Goal: Find specific page/section: Find specific page/section

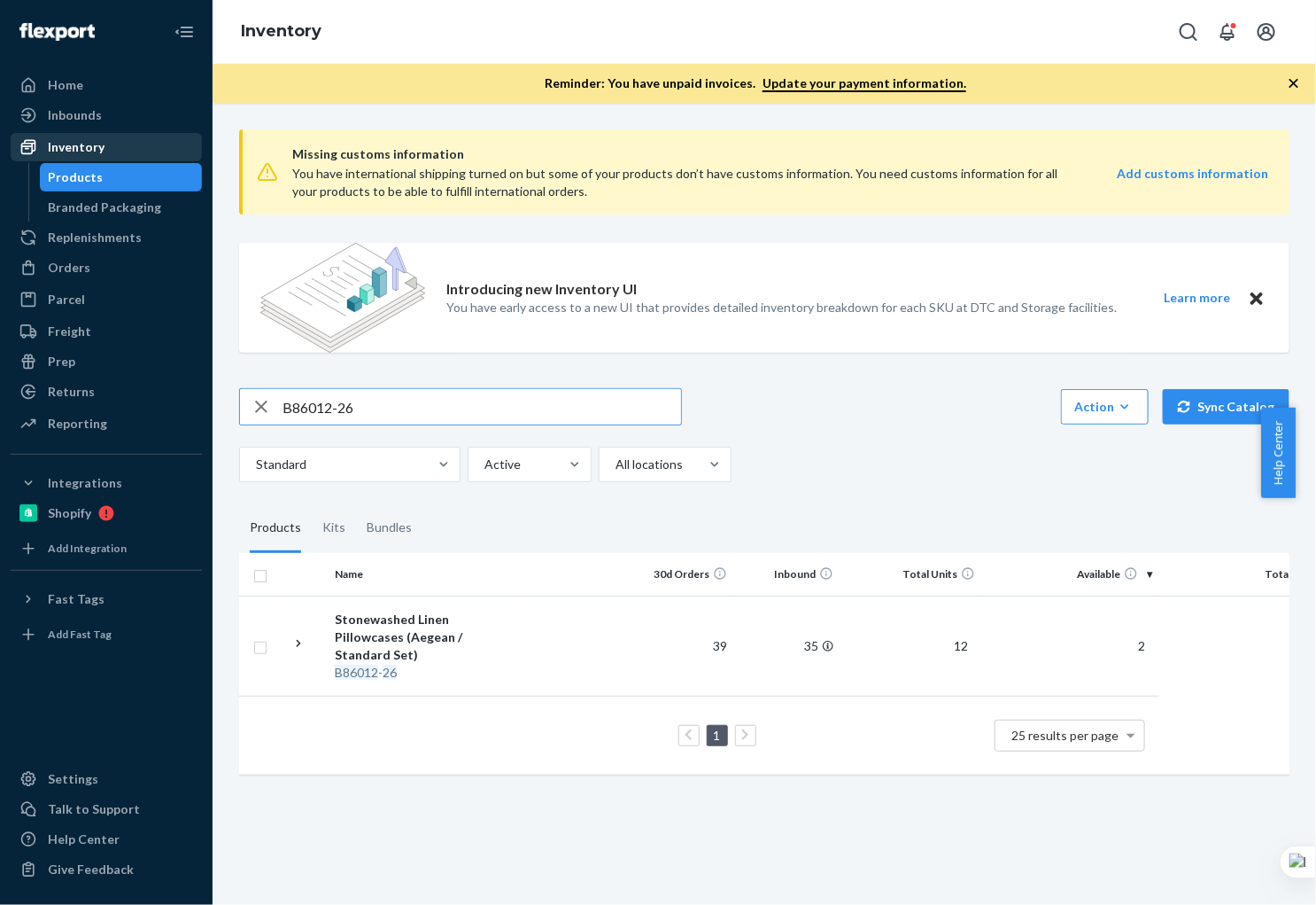
drag, startPoint x: 75, startPoint y: 125, endPoint x: 77, endPoint y: 134, distance: 9.2
click at [75, 125] on div "Inbounds" at bounding box center [105, 114] width 188 height 25
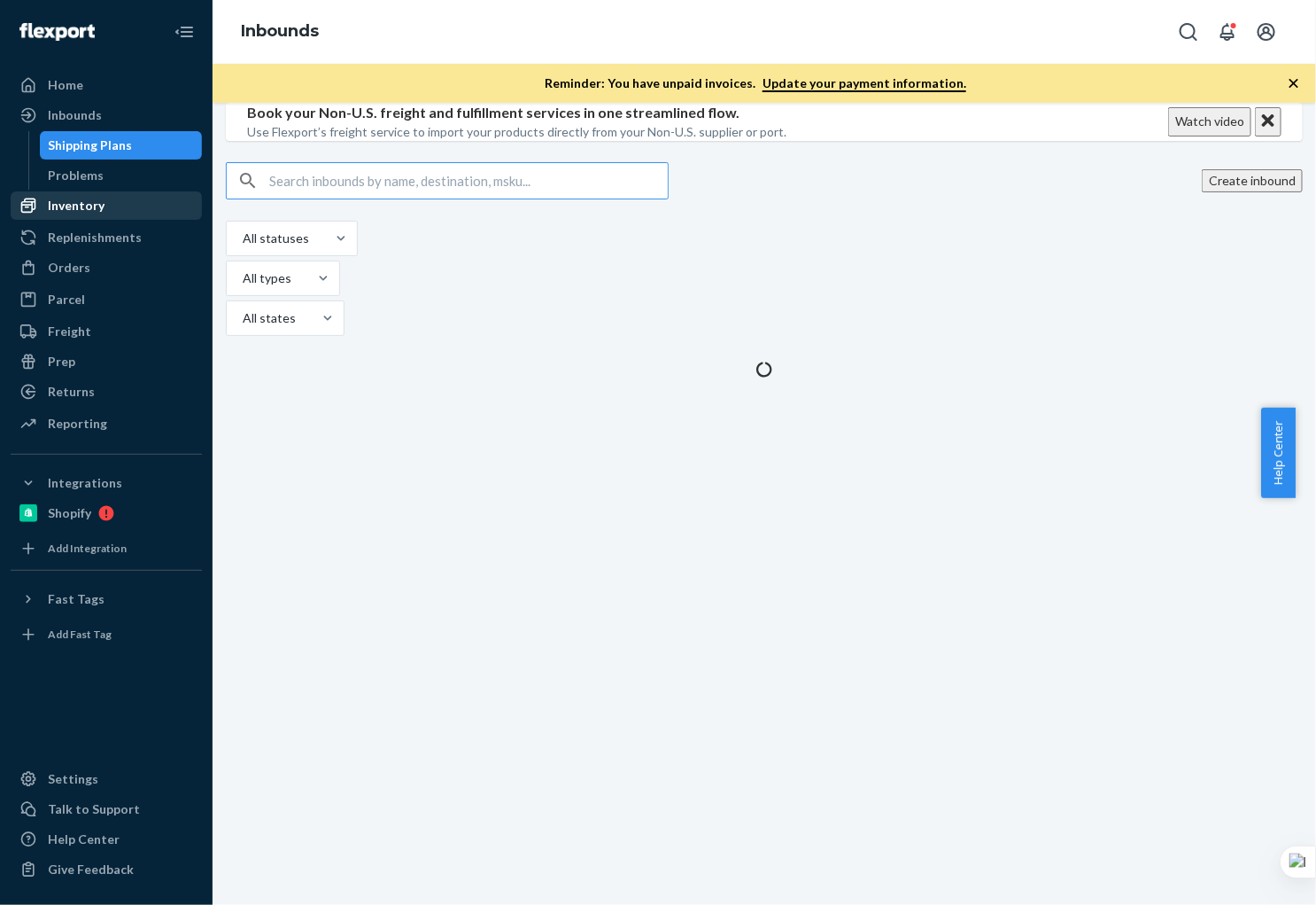
click at [74, 205] on div "Inventory" at bounding box center [76, 206] width 57 height 18
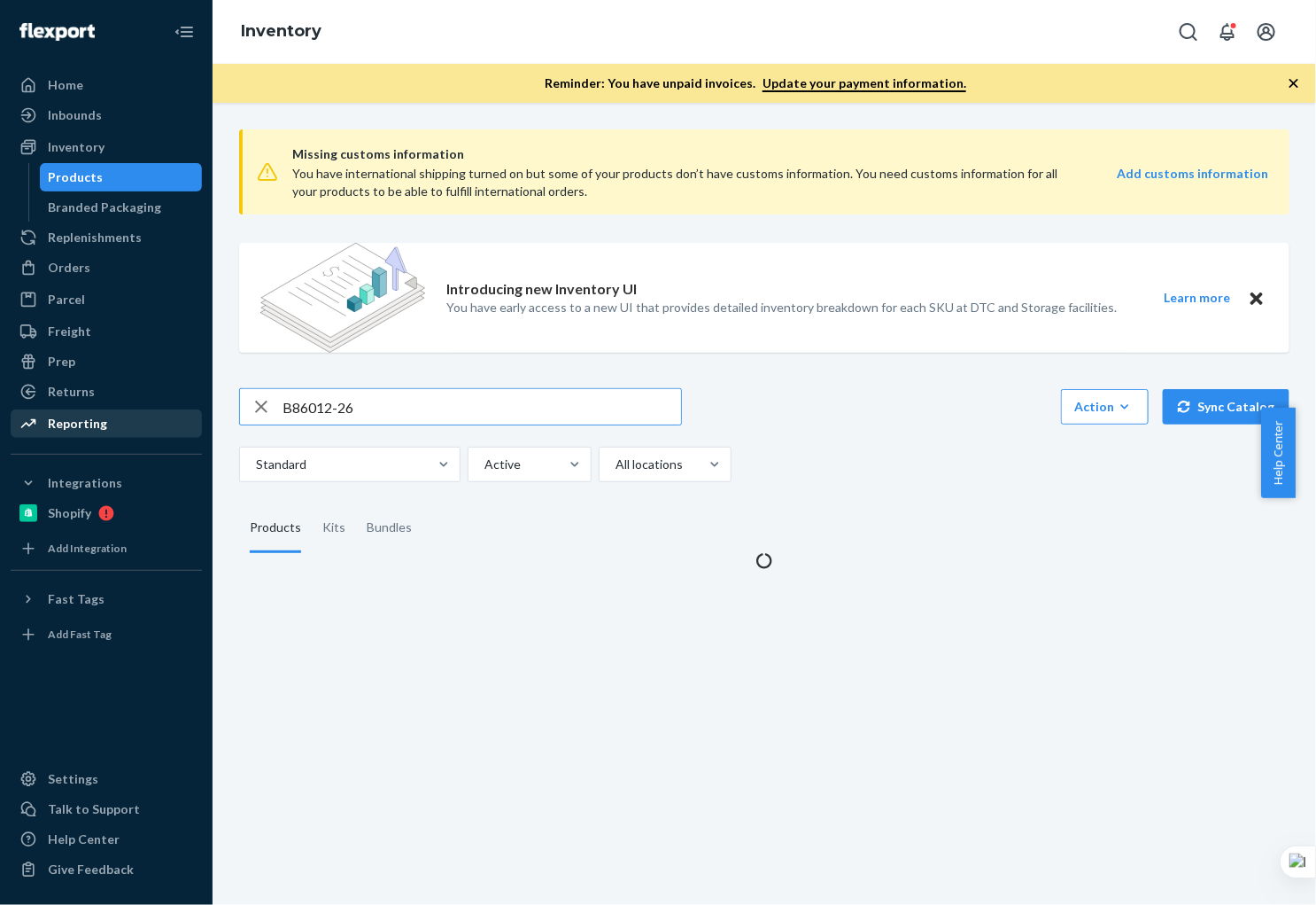
drag, startPoint x: 388, startPoint y: 413, endPoint x: 176, endPoint y: 408, distance: 212.1
click at [176, 408] on div "Home Inbounds Shipping Plans Problems Inventory Products Branded Packaging Repl…" at bounding box center [658, 452] width 1316 height 905
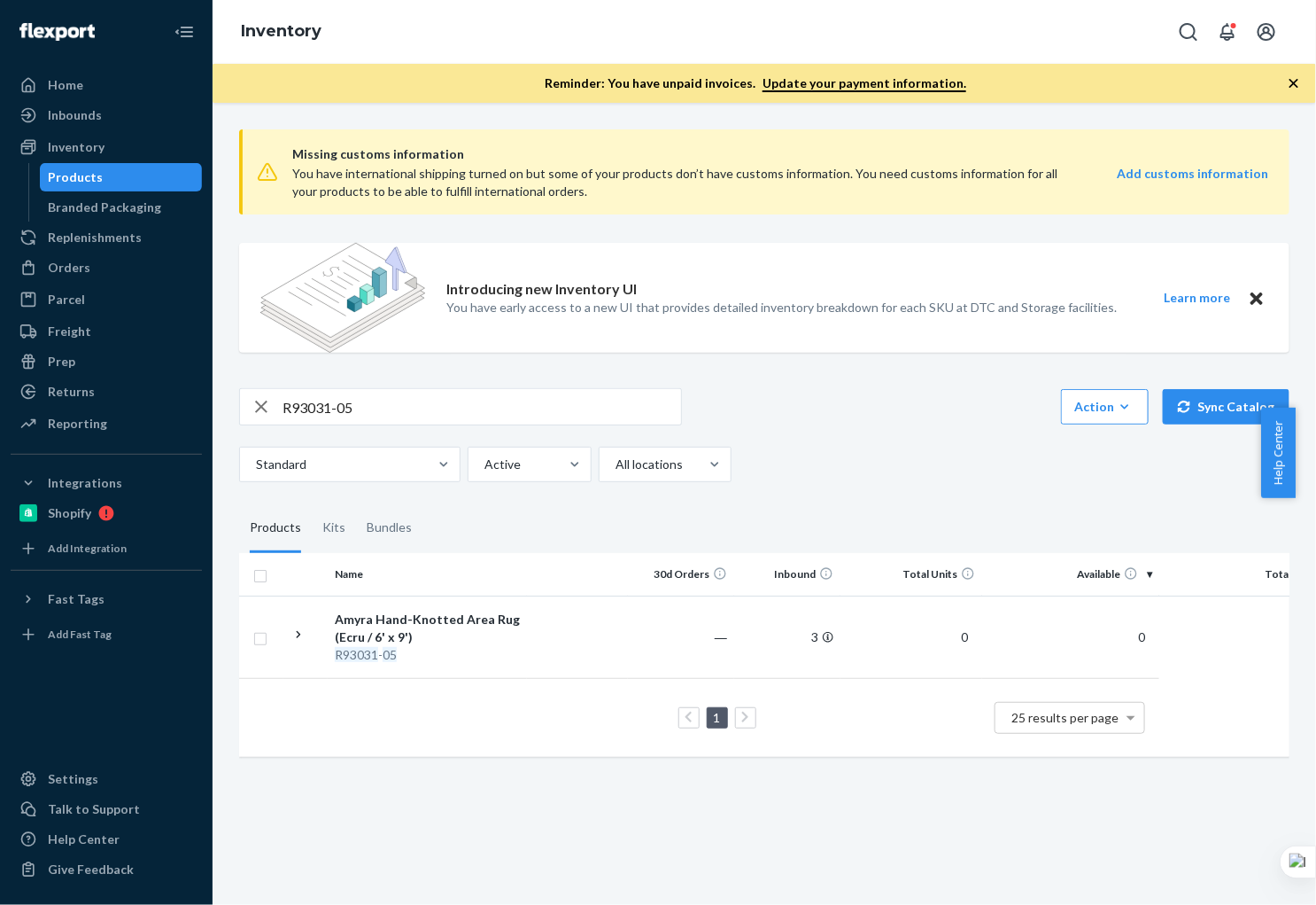
click at [89, 179] on div "Products" at bounding box center [76, 177] width 55 height 18
drag, startPoint x: 375, startPoint y: 406, endPoint x: 180, endPoint y: 392, distance: 195.5
click at [181, 392] on div "Home Inbounds Shipping Plans Problems Inventory Products Branded Packaging Repl…" at bounding box center [658, 452] width 1316 height 905
paste input "B86012-26"
type input "B86012-26"
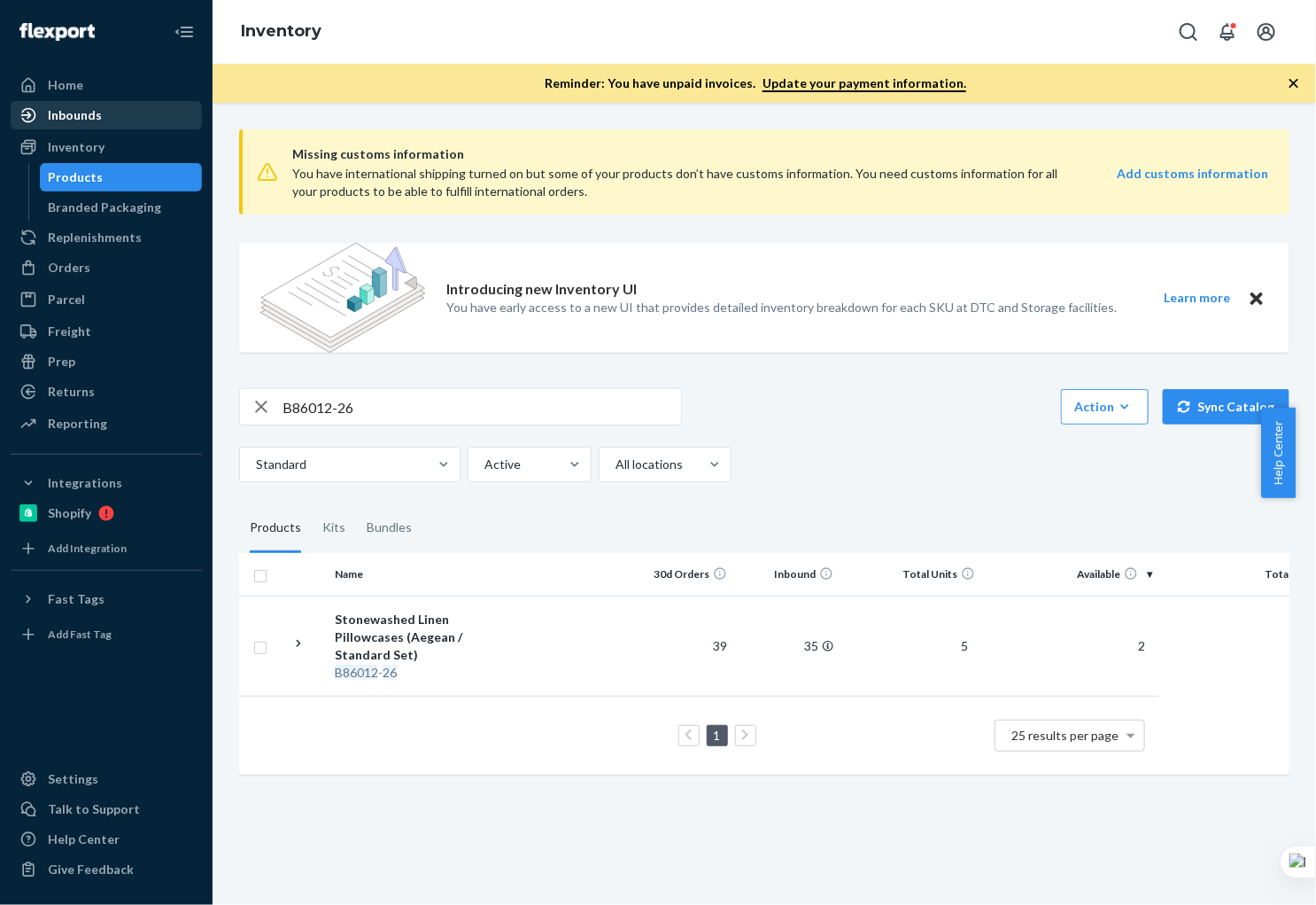
drag, startPoint x: 118, startPoint y: 117, endPoint x: 116, endPoint y: 108, distance: 9.2
click at [118, 117] on div "Inbounds" at bounding box center [105, 114] width 188 height 25
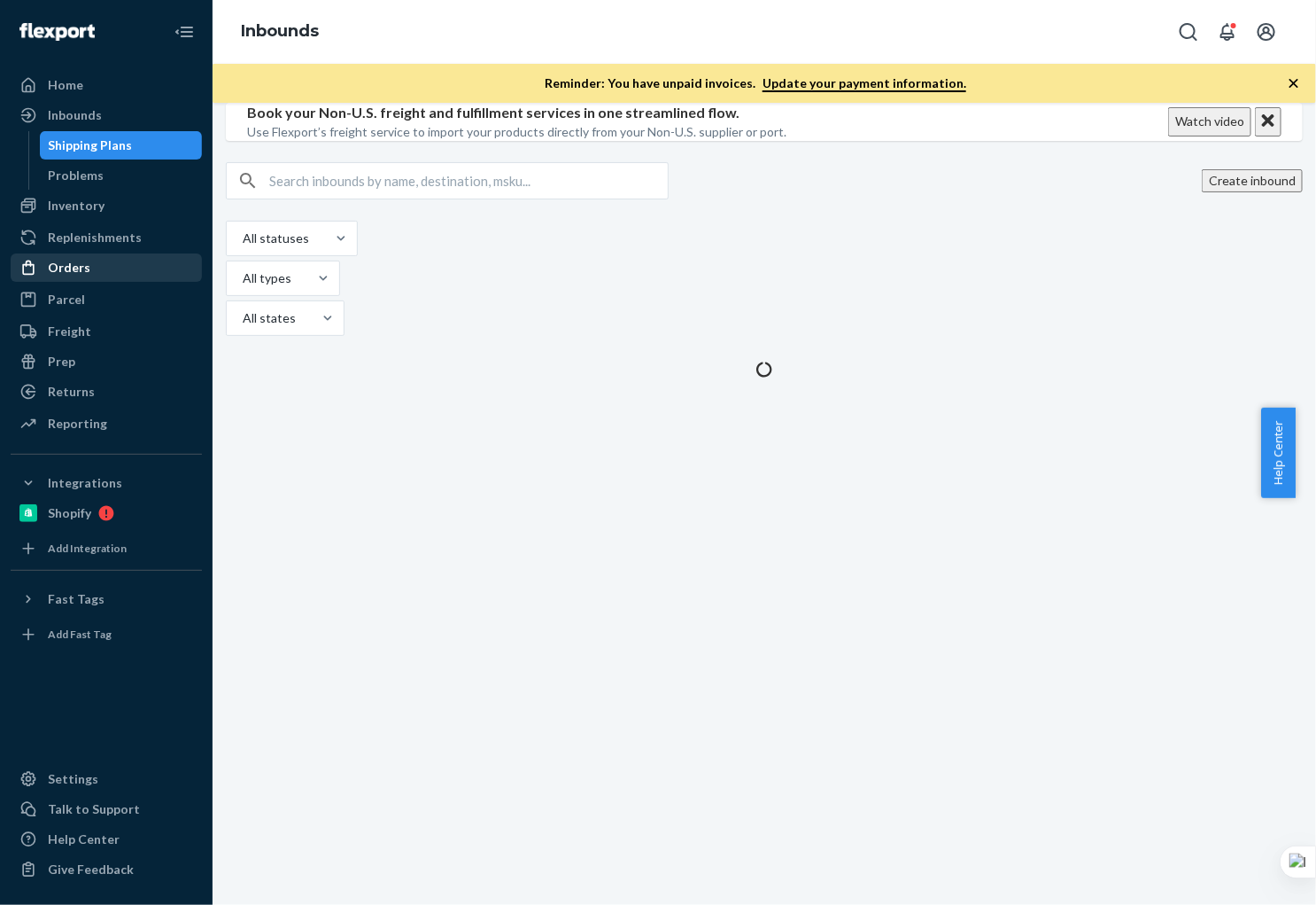
click at [91, 267] on div "Orders" at bounding box center [105, 268] width 188 height 25
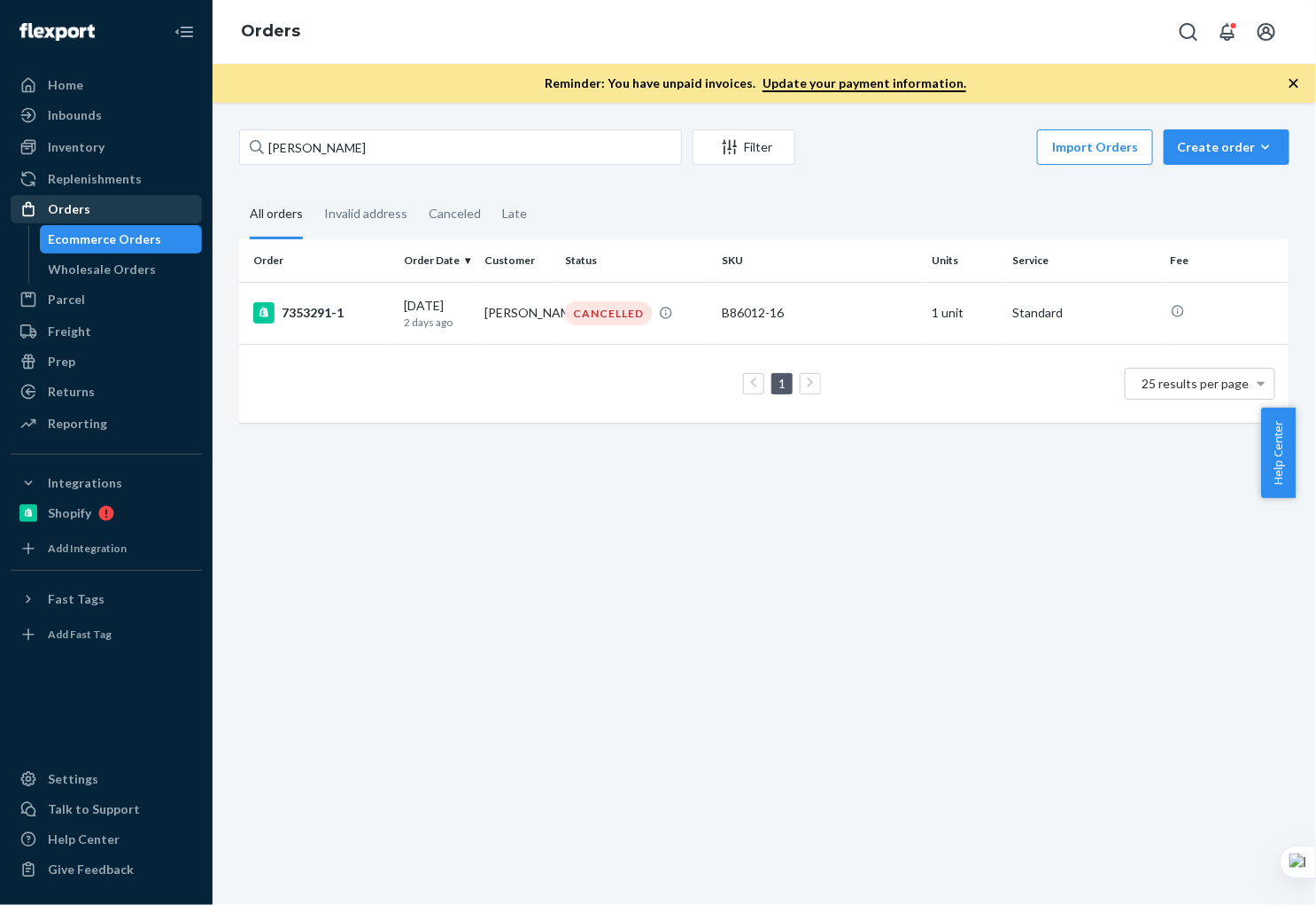
click at [144, 217] on div "Orders" at bounding box center [105, 209] width 188 height 25
click at [140, 238] on div "Ecommerce Orders" at bounding box center [105, 240] width 113 height 18
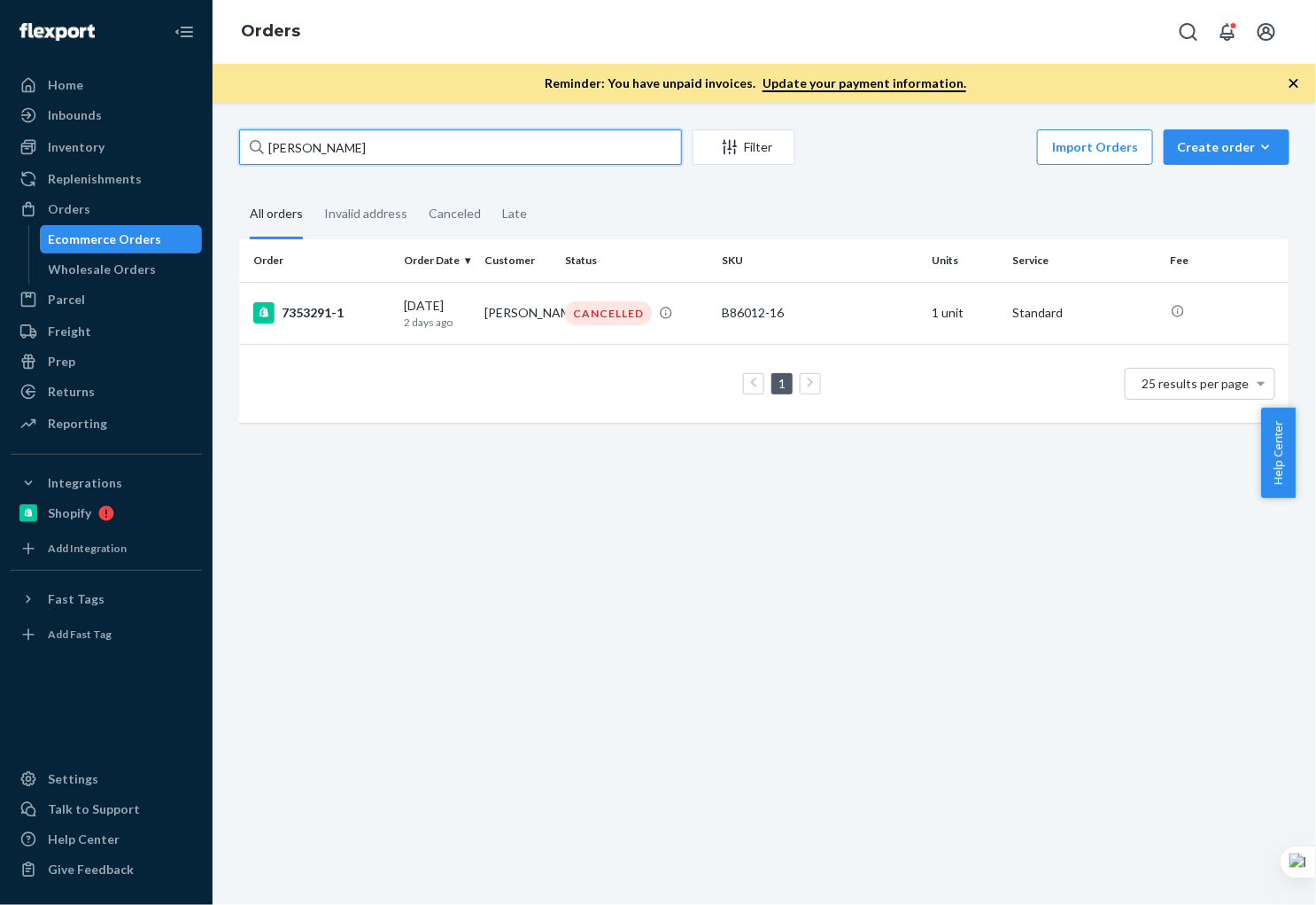
click at [397, 153] on input "[PERSON_NAME]" at bounding box center [460, 147] width 442 height 36
drag, startPoint x: 439, startPoint y: 150, endPoint x: 195, endPoint y: 142, distance: 244.1
click at [195, 142] on div "Home Inbounds Shipping Plans Problems Inventory Products Branded Packaging Repl…" at bounding box center [658, 452] width 1316 height 905
paste input "Ann Button"
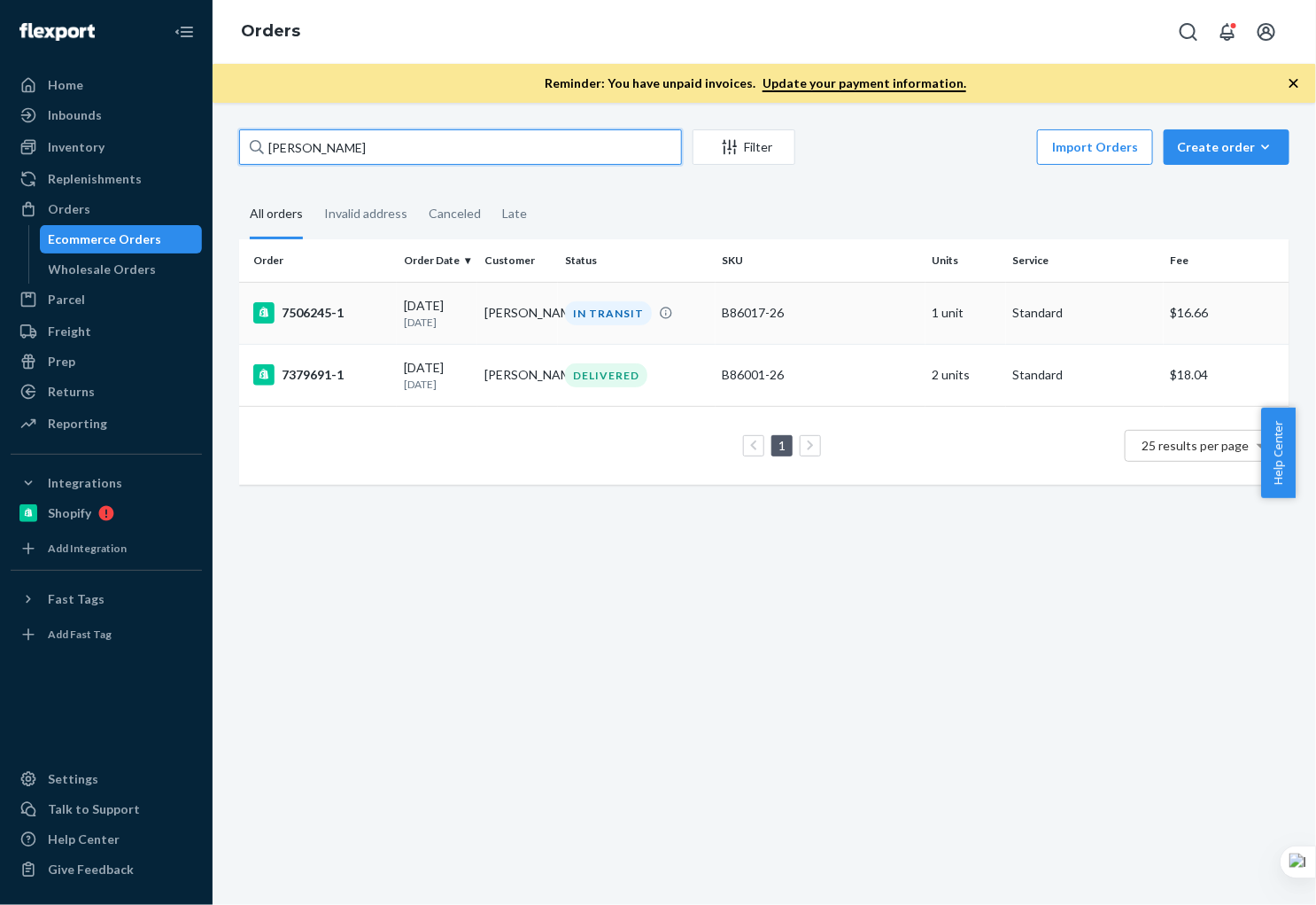
type input "Ann Button"
click at [364, 321] on div "7506245-1" at bounding box center [321, 312] width 136 height 21
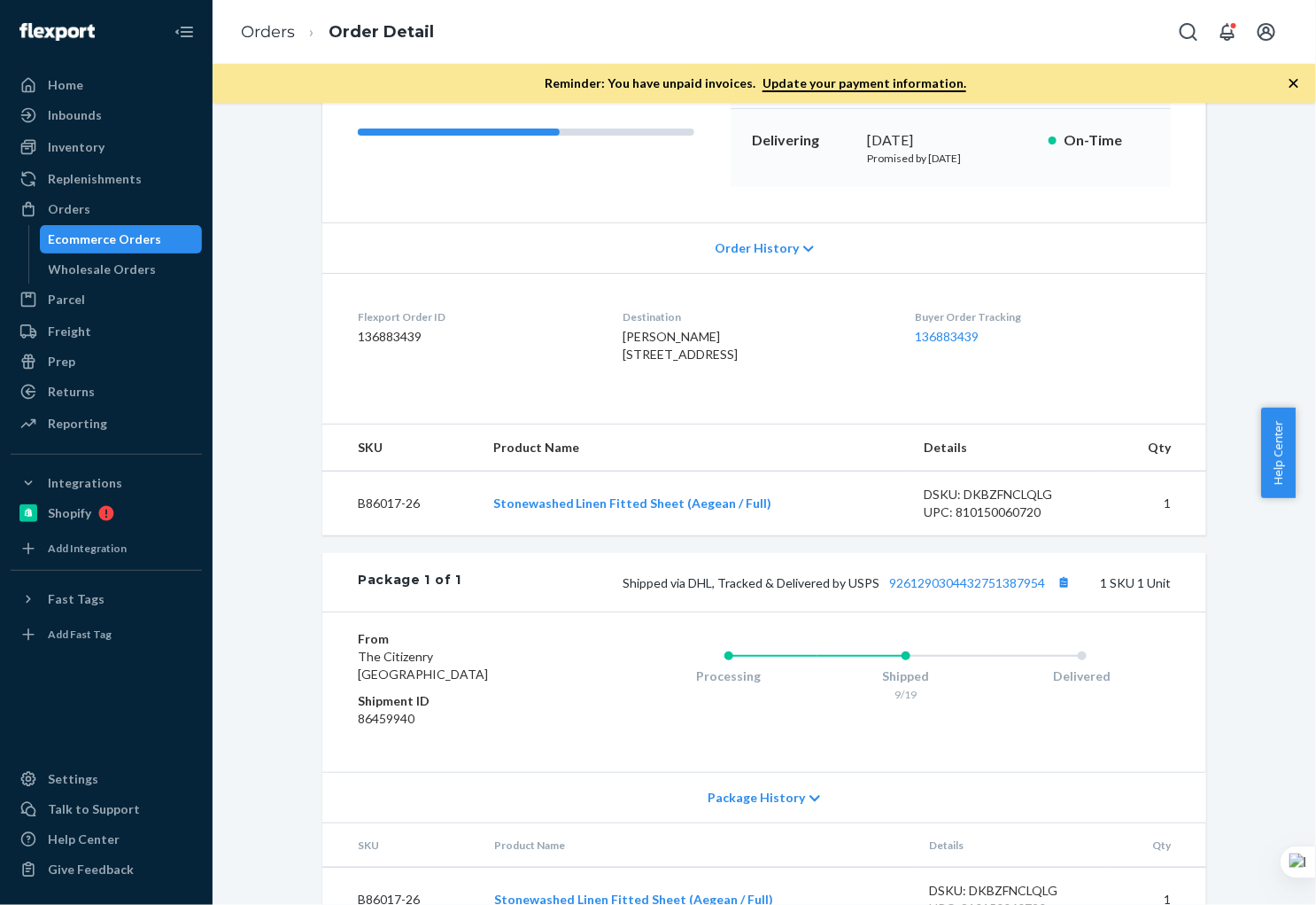
scroll to position [348, 0]
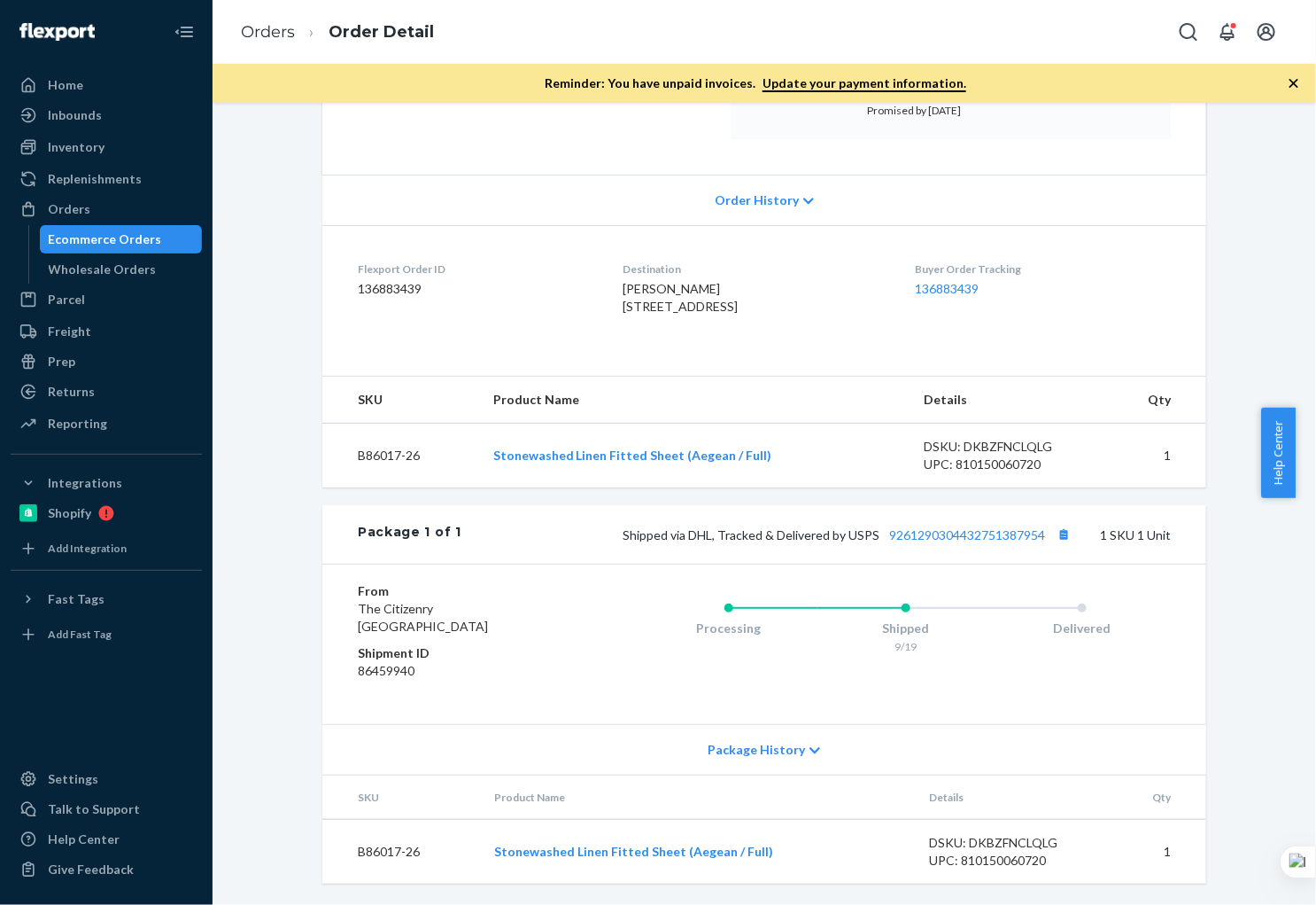
click at [86, 235] on div "Ecommerce Orders" at bounding box center [105, 240] width 113 height 18
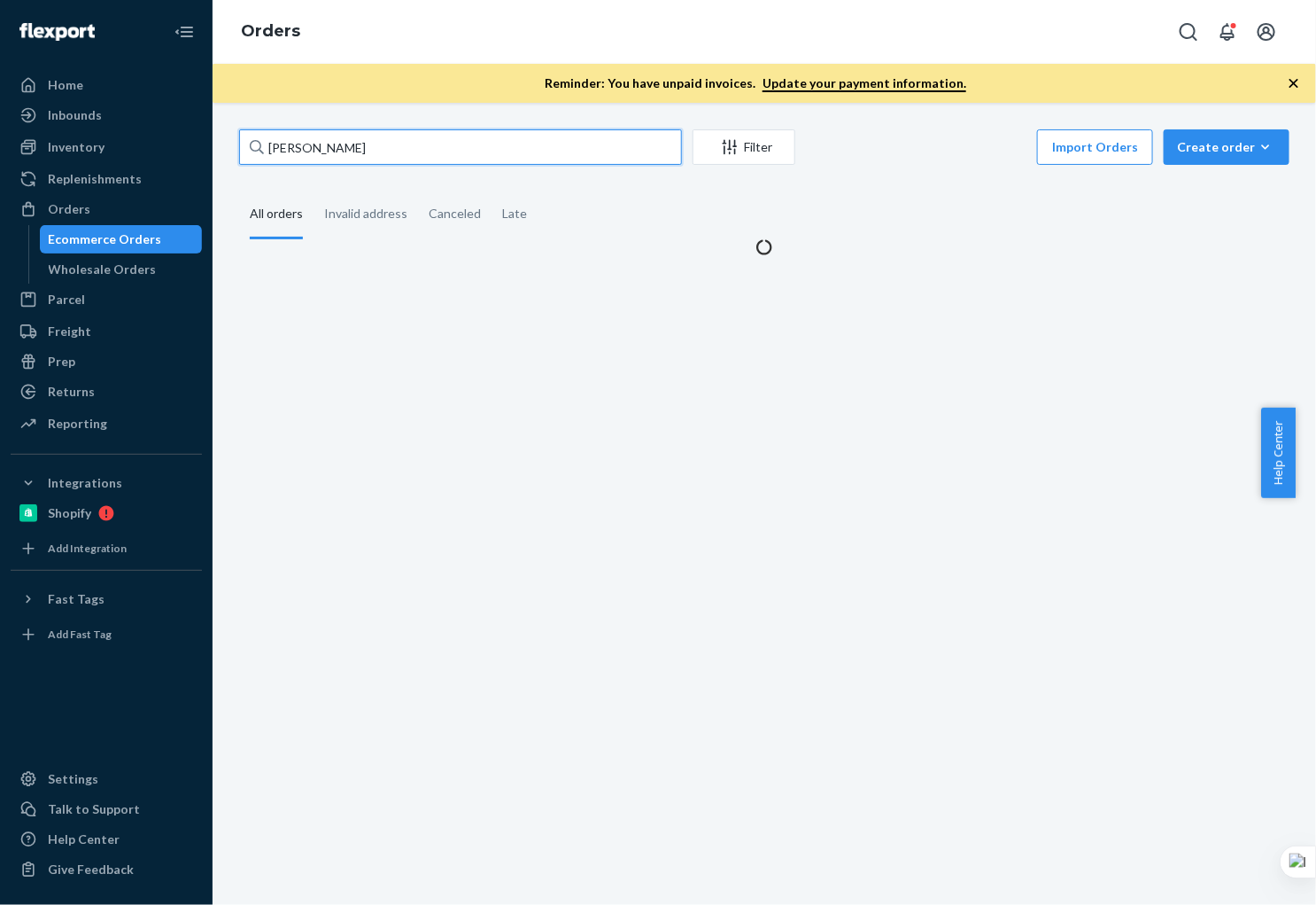
click at [378, 142] on input "Ann Button" at bounding box center [460, 147] width 442 height 36
paste input "Jessica Xiang"
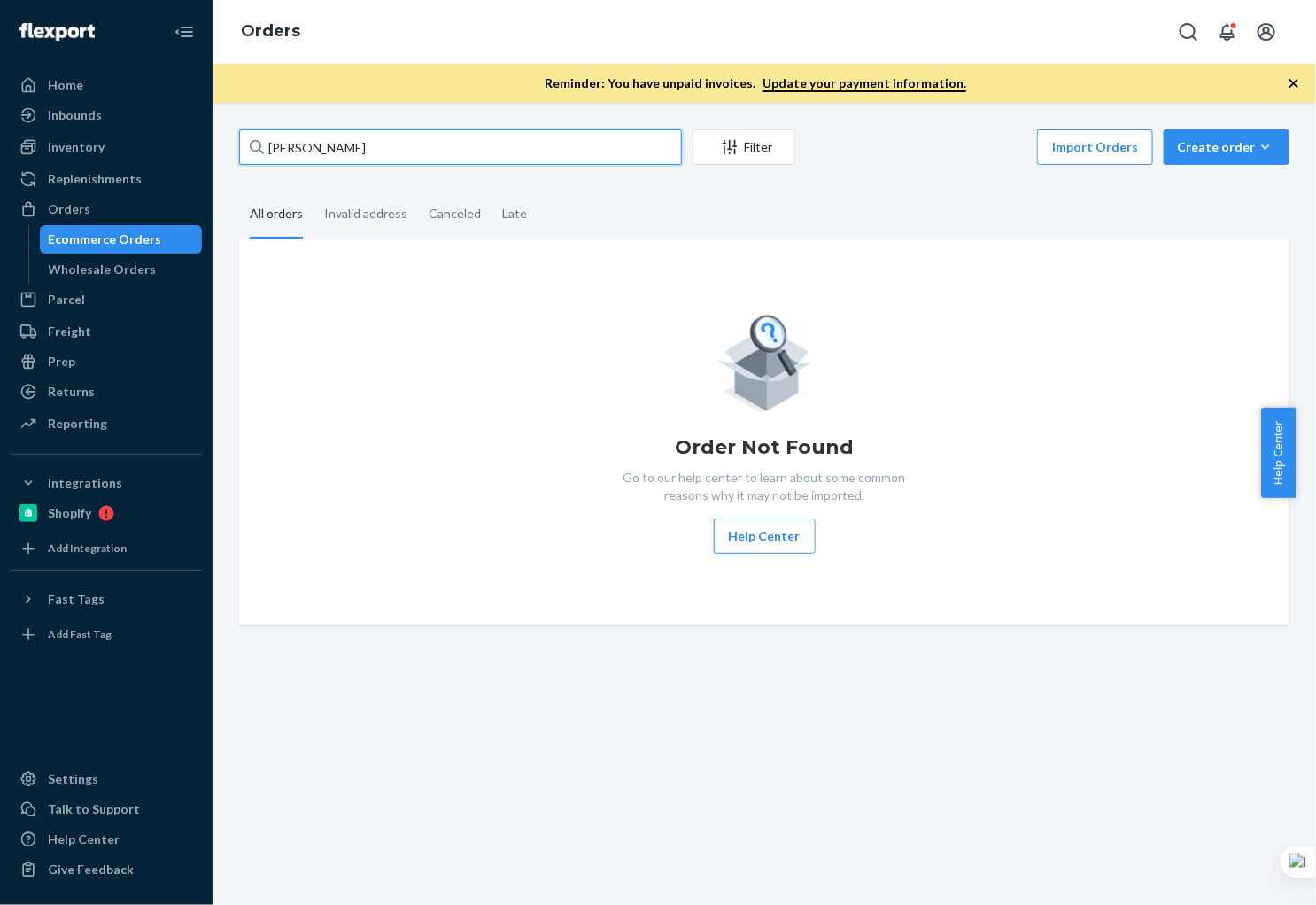
type input "Jessica Xiang"
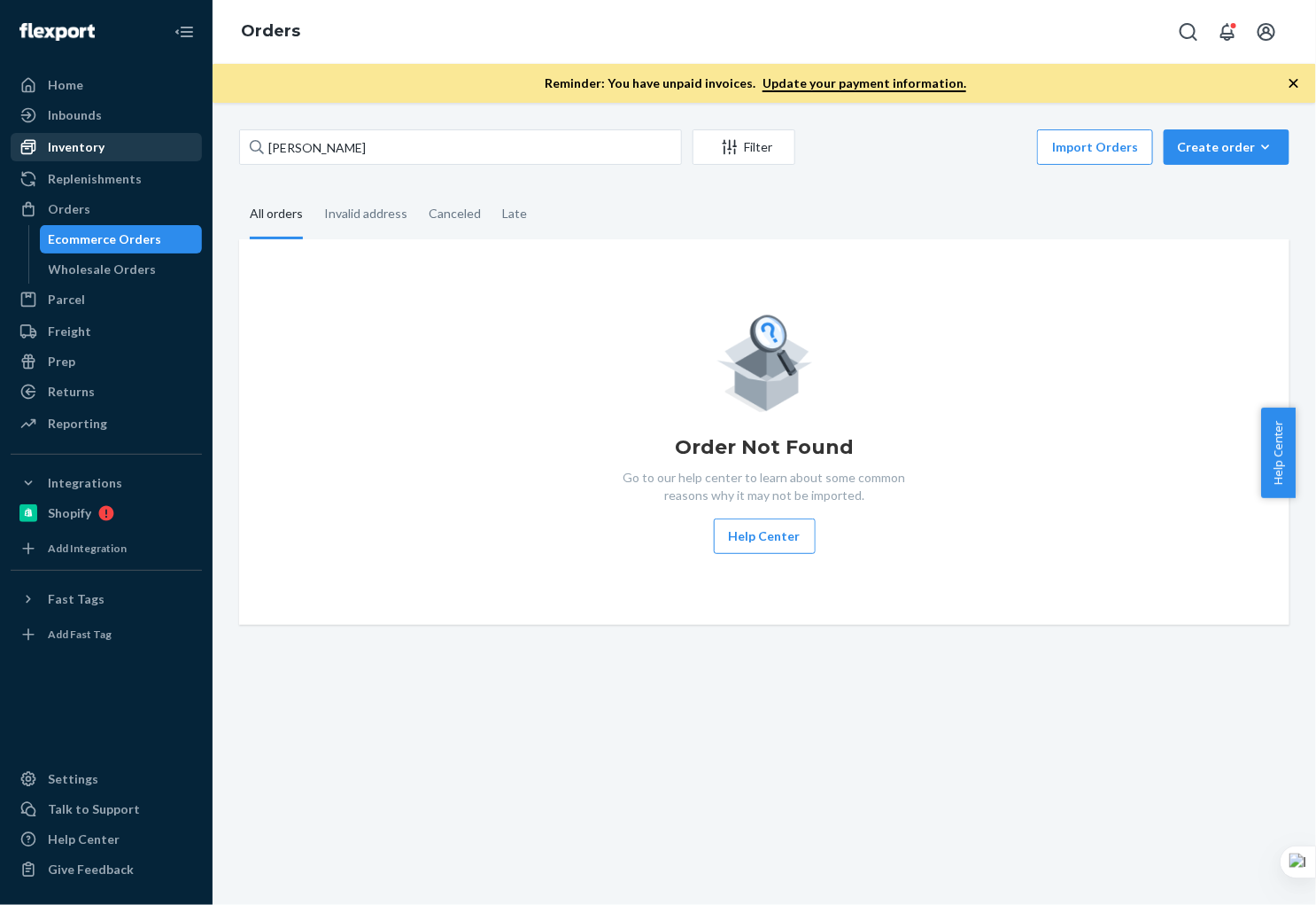
click at [123, 142] on div "Inventory" at bounding box center [105, 146] width 188 height 25
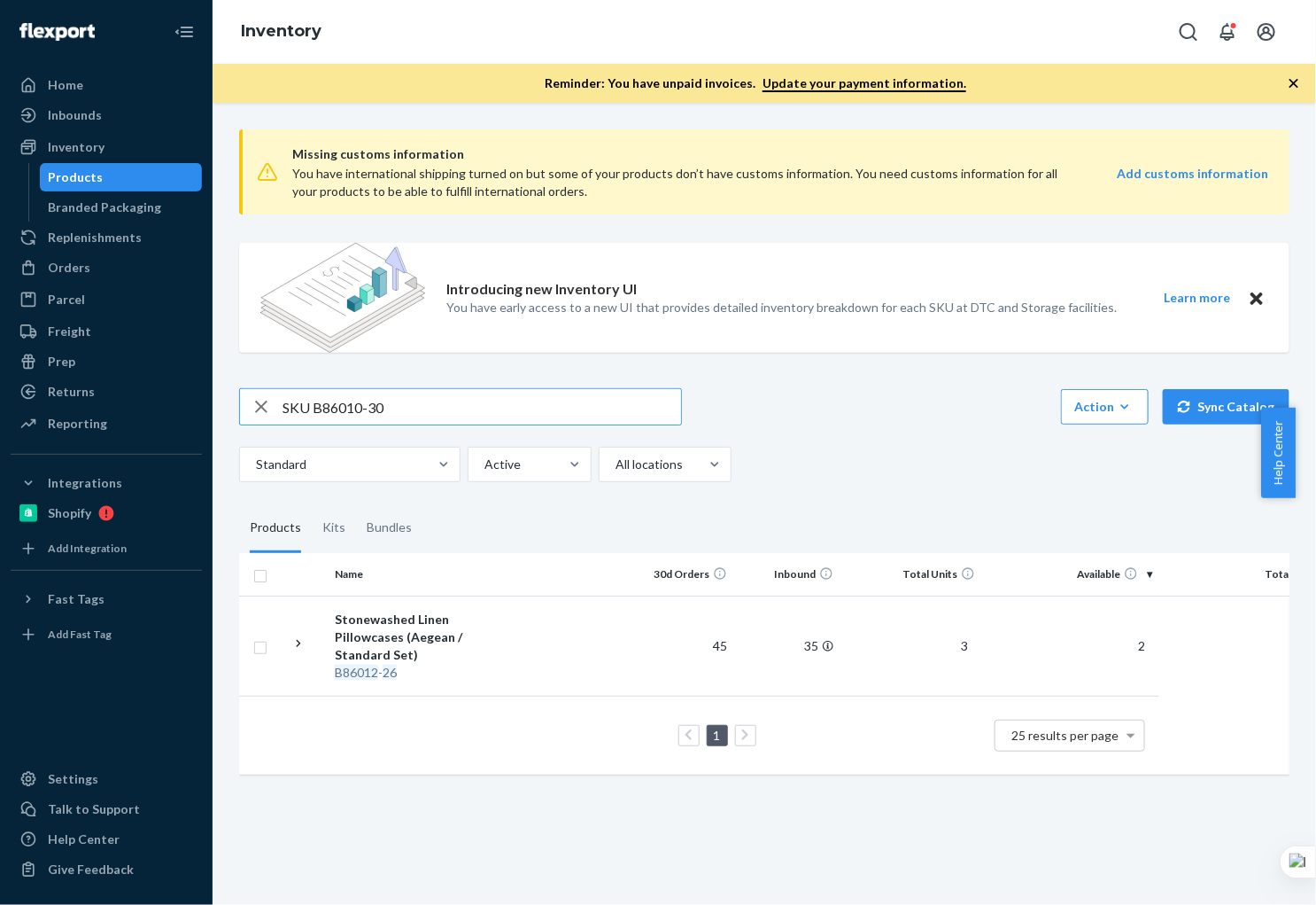
drag, startPoint x: 314, startPoint y: 405, endPoint x: 339, endPoint y: 375, distance: 39.1
click at [316, 402] on input "SKU B86010-30" at bounding box center [481, 407] width 399 height 36
type input "B86010-30"
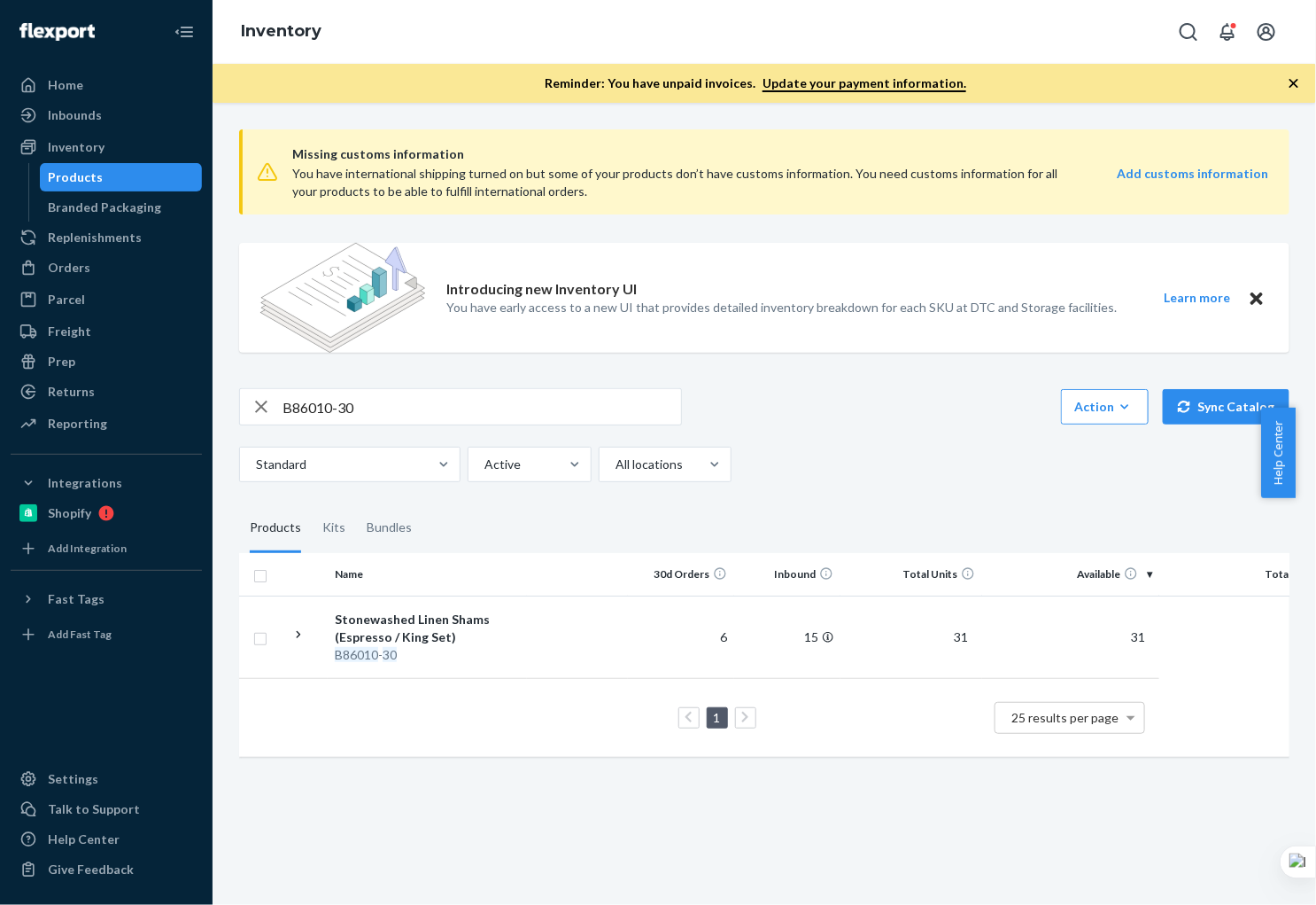
click at [390, 418] on input "B86010-30" at bounding box center [481, 407] width 399 height 36
click at [87, 261] on div "Orders" at bounding box center [105, 268] width 188 height 25
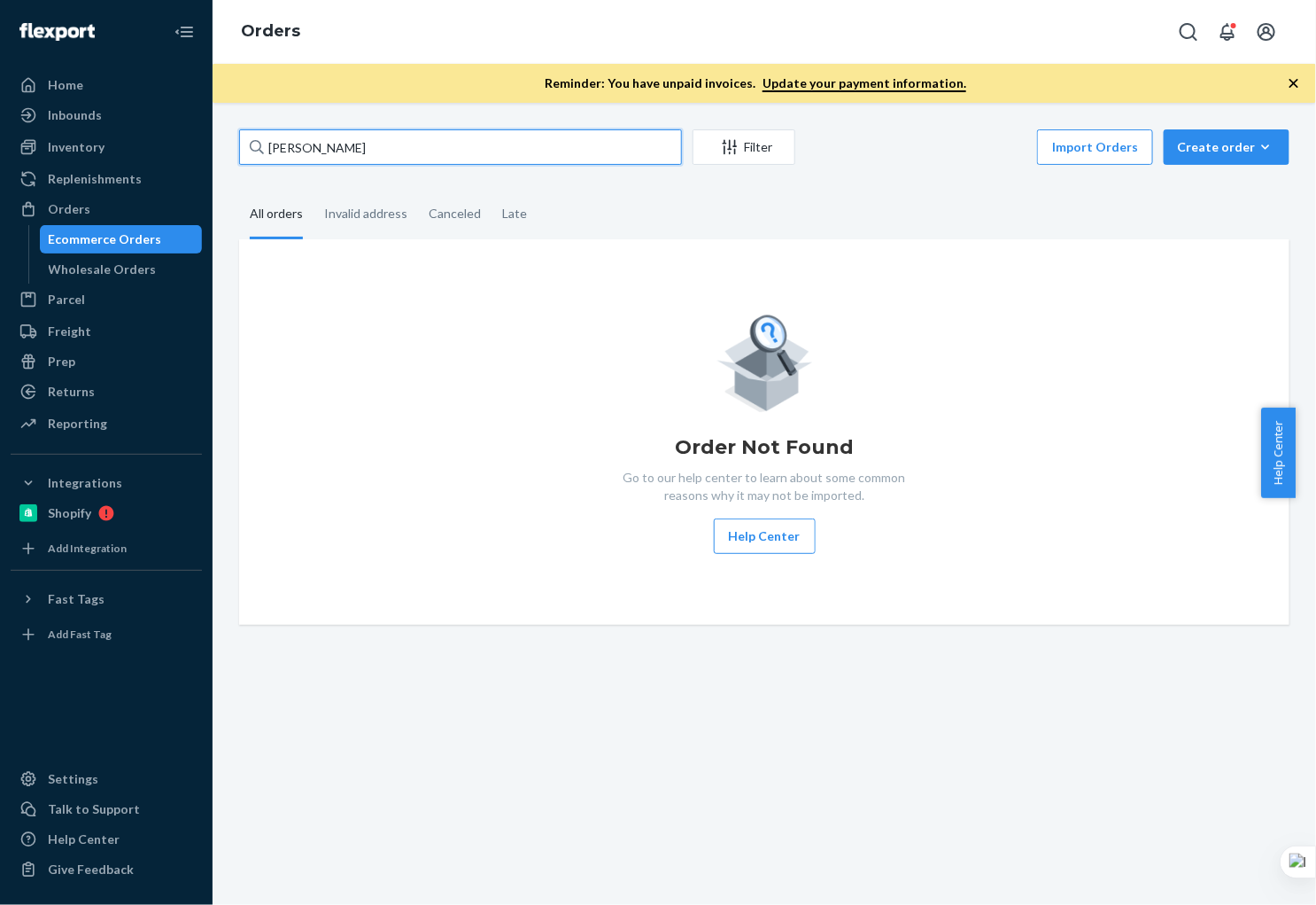
click at [348, 158] on input "Jessica Xiang" at bounding box center [460, 147] width 442 height 36
paste input "Vielcka Mansukhani"
click at [399, 152] on input "Vielcka Mansukhani" at bounding box center [460, 147] width 442 height 36
paste input "Rebecca Eventyr"
type input "Rebecca Eventyr"
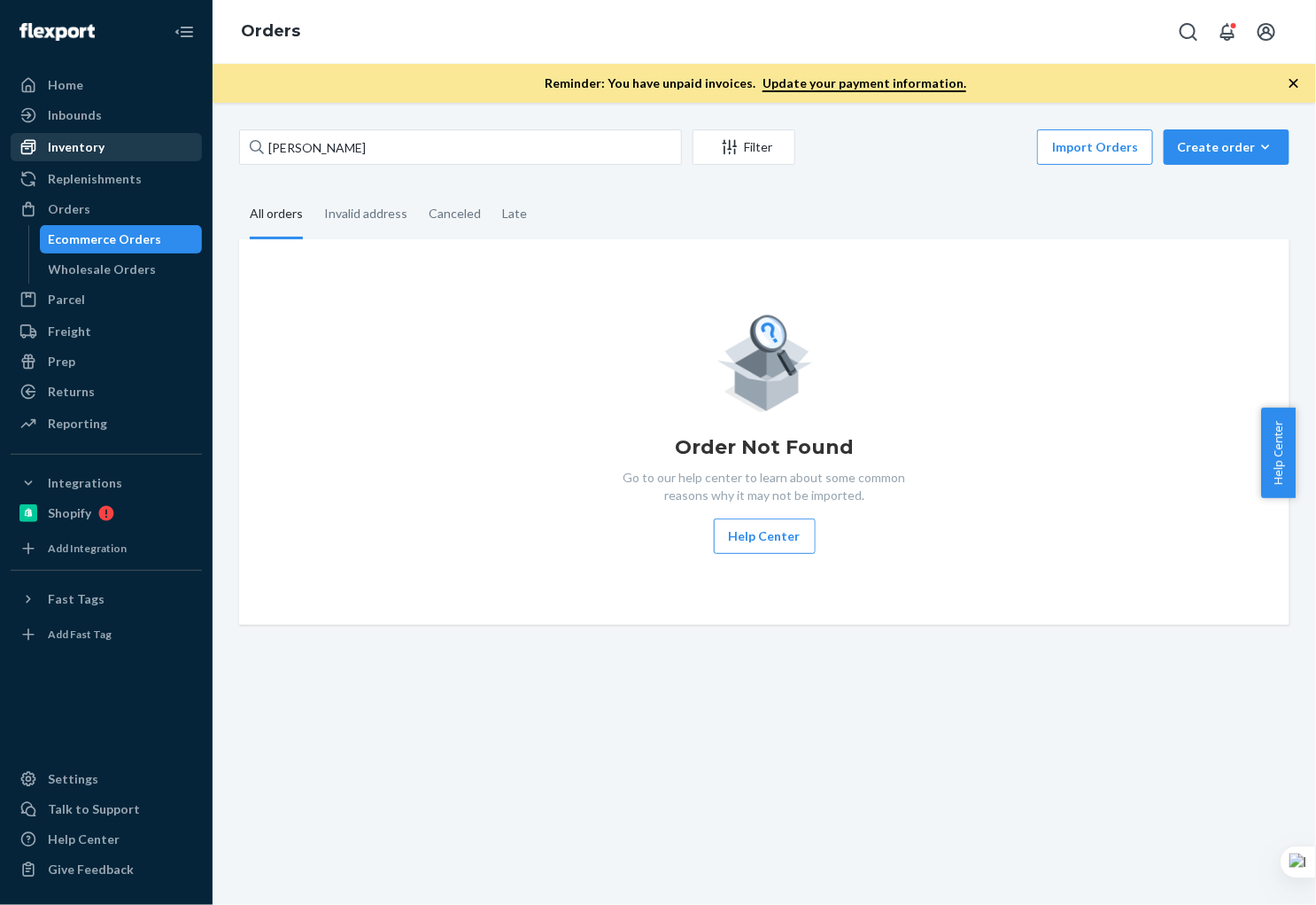
click at [102, 155] on div "Inventory" at bounding box center [105, 146] width 188 height 25
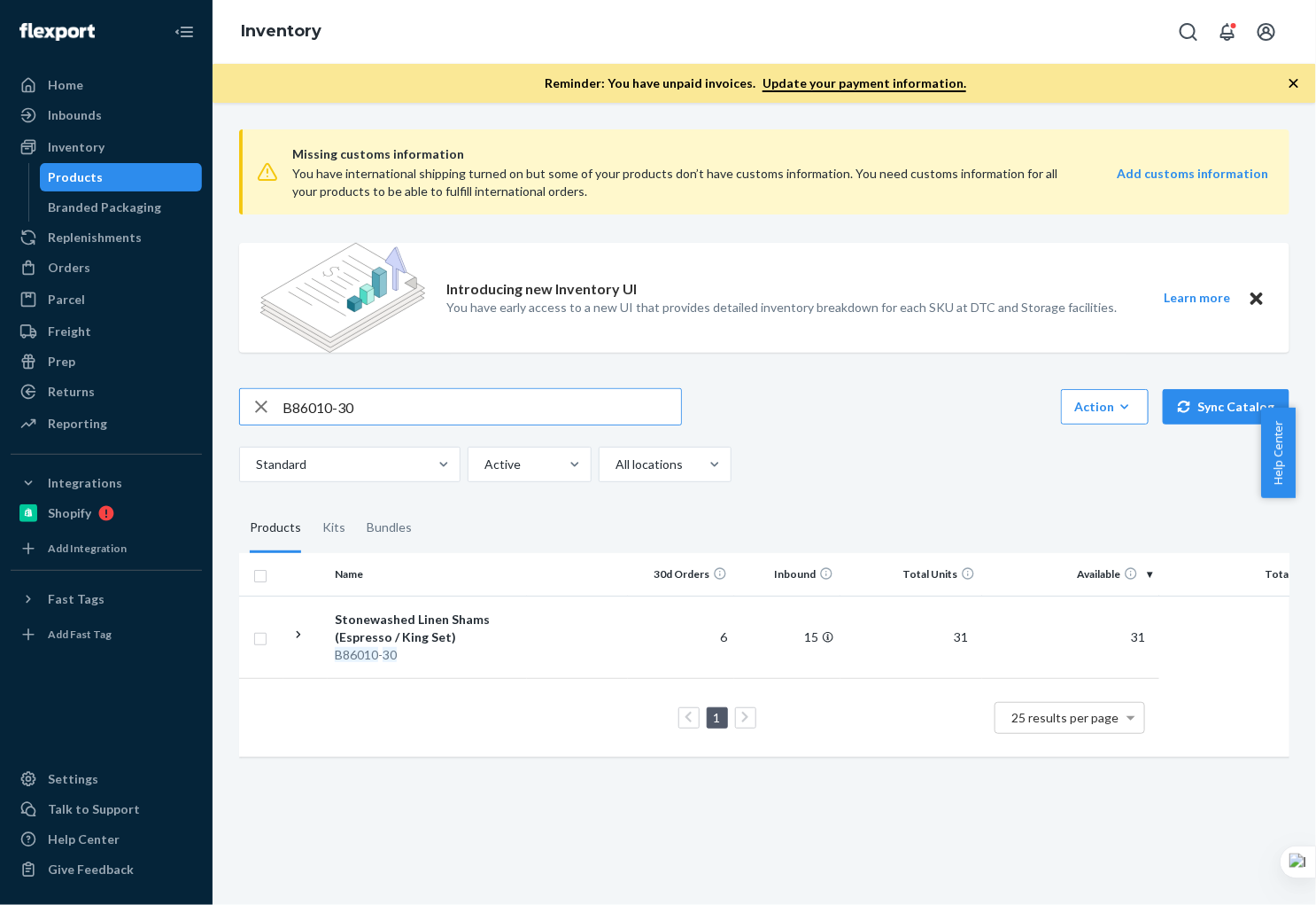
click at [412, 409] on input "B86010-30" at bounding box center [481, 407] width 399 height 36
type input "B86014-06"
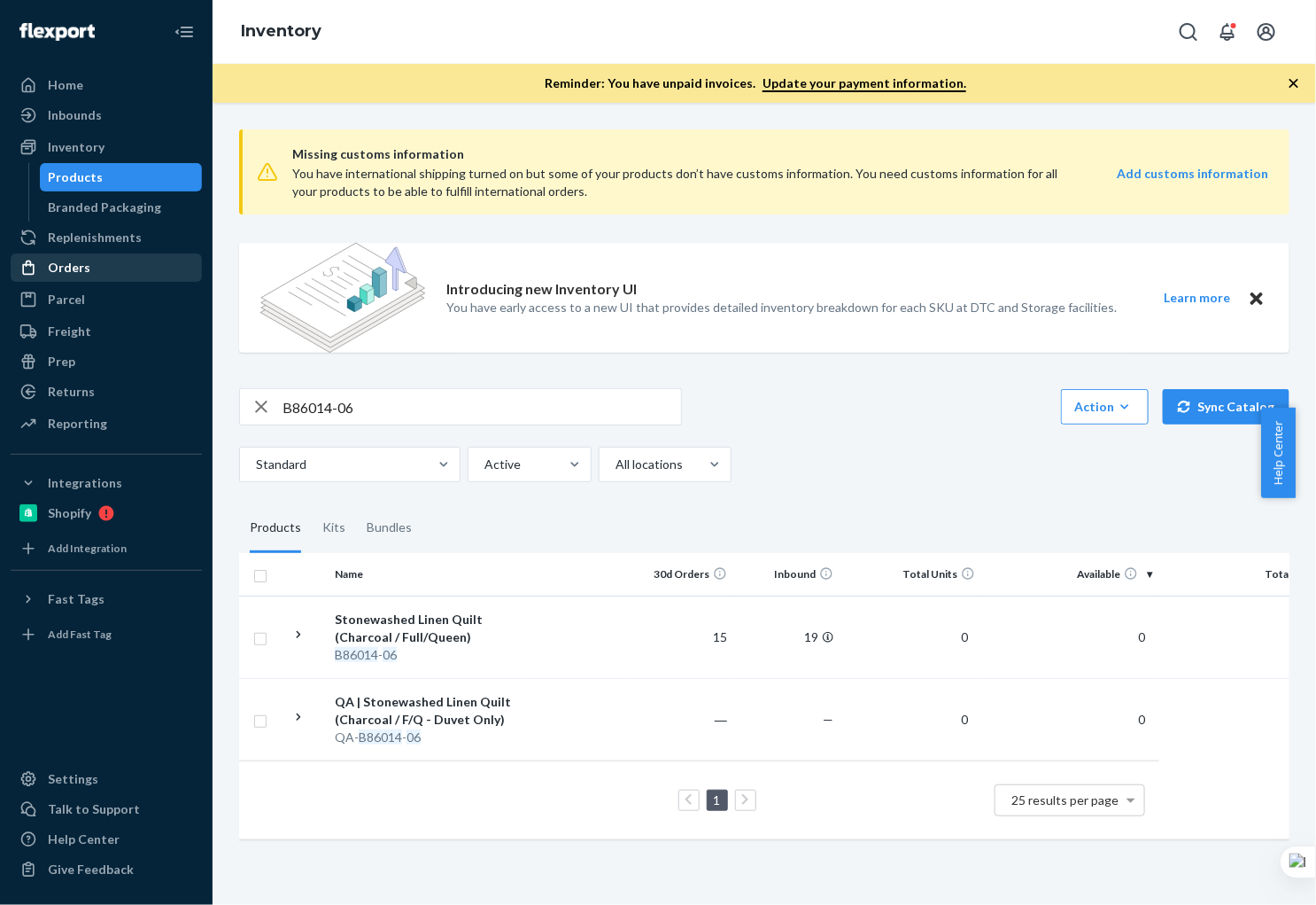
click at [97, 273] on div "Orders" at bounding box center [105, 268] width 188 height 25
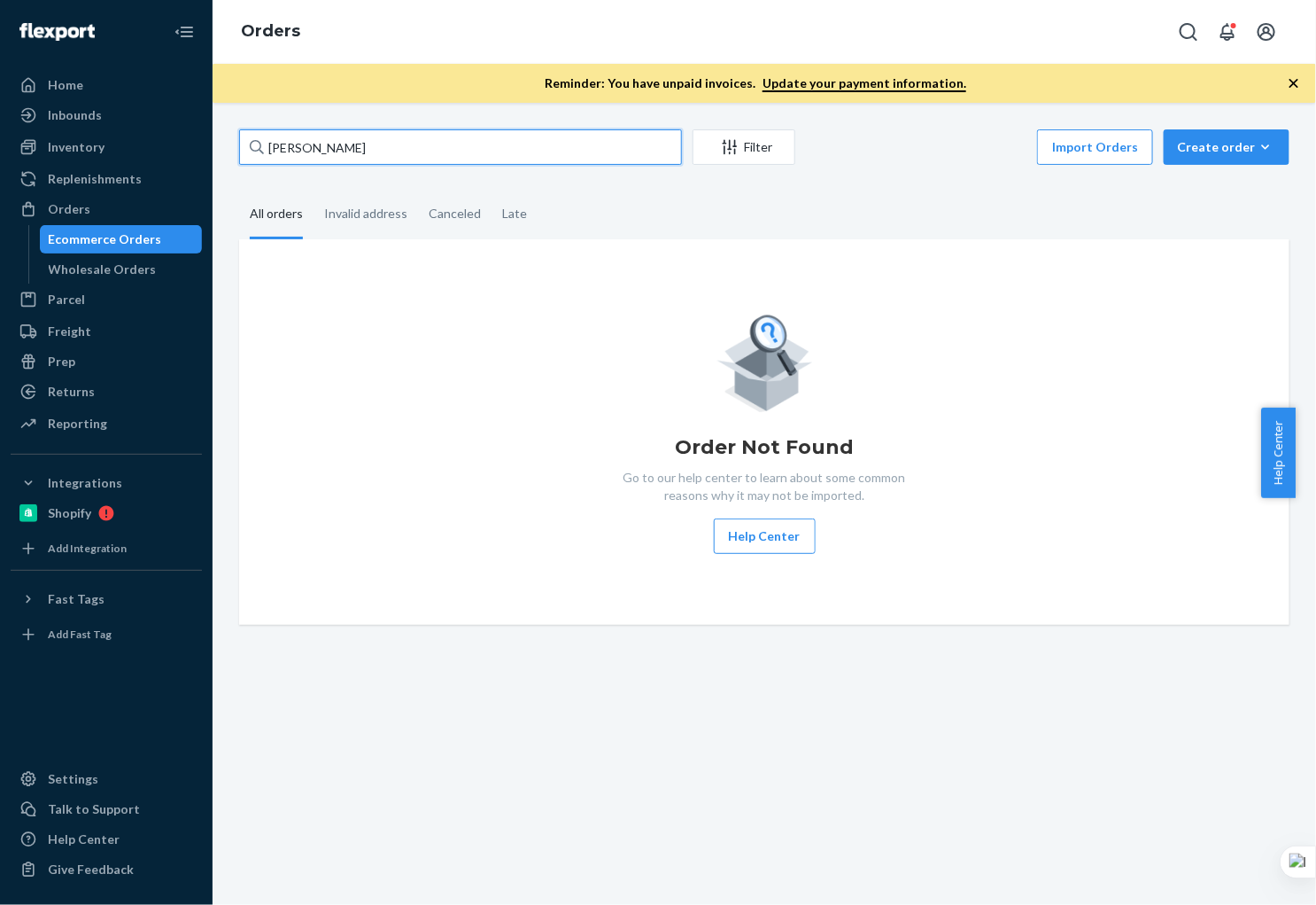
click at [371, 150] on input "Rebecca Eventyr" at bounding box center [460, 147] width 442 height 36
paste input "Joseph Coffman"
click at [400, 148] on input "Joseph Coffman" at bounding box center [460, 147] width 442 height 36
drag, startPoint x: 450, startPoint y: 140, endPoint x: 271, endPoint y: 134, distance: 179.1
click at [271, 134] on input "Joseph Coffman" at bounding box center [460, 147] width 442 height 36
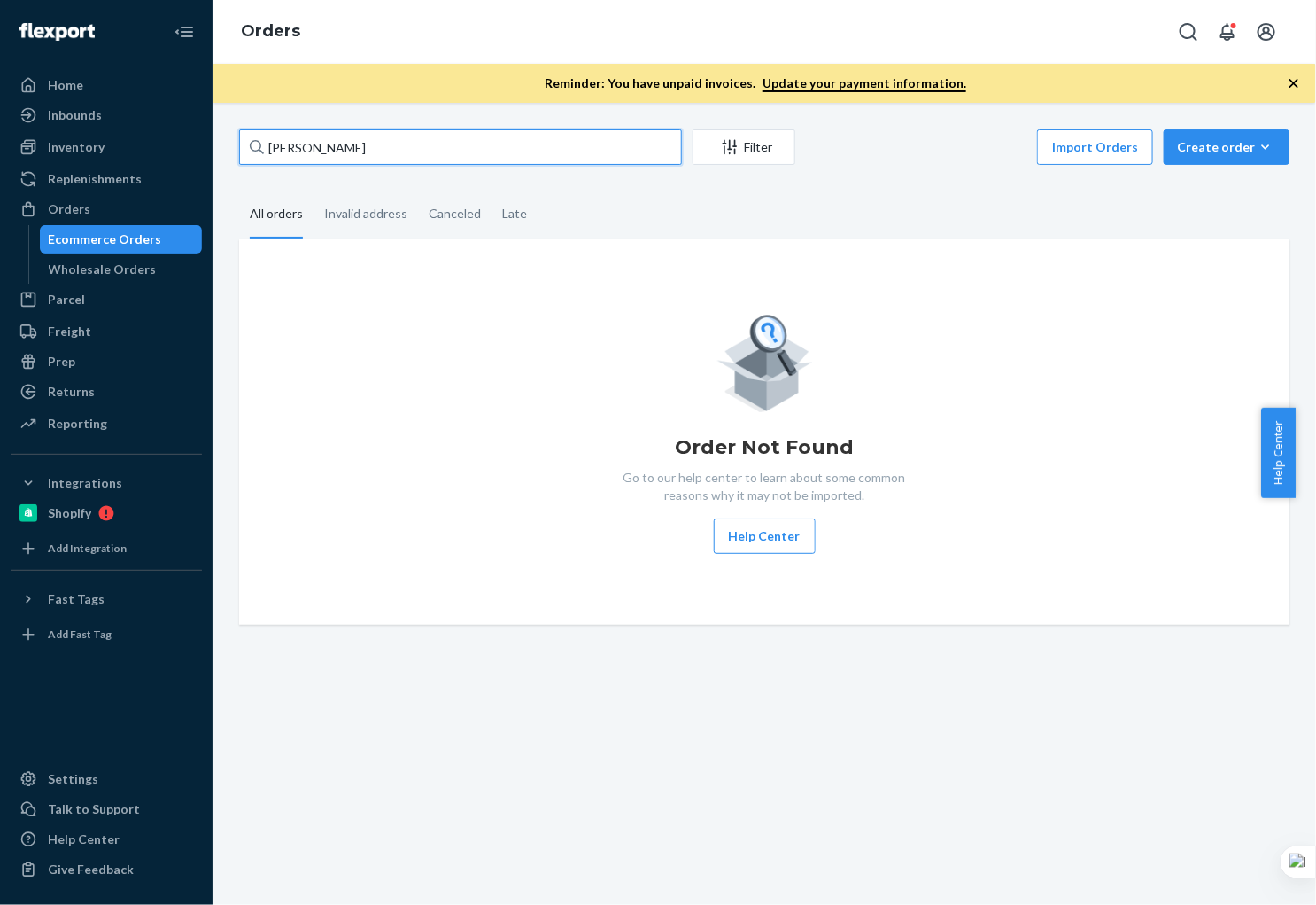
paste input "[PERSON_NAME]"
paste input "text"
type input "[PERSON_NAME]"
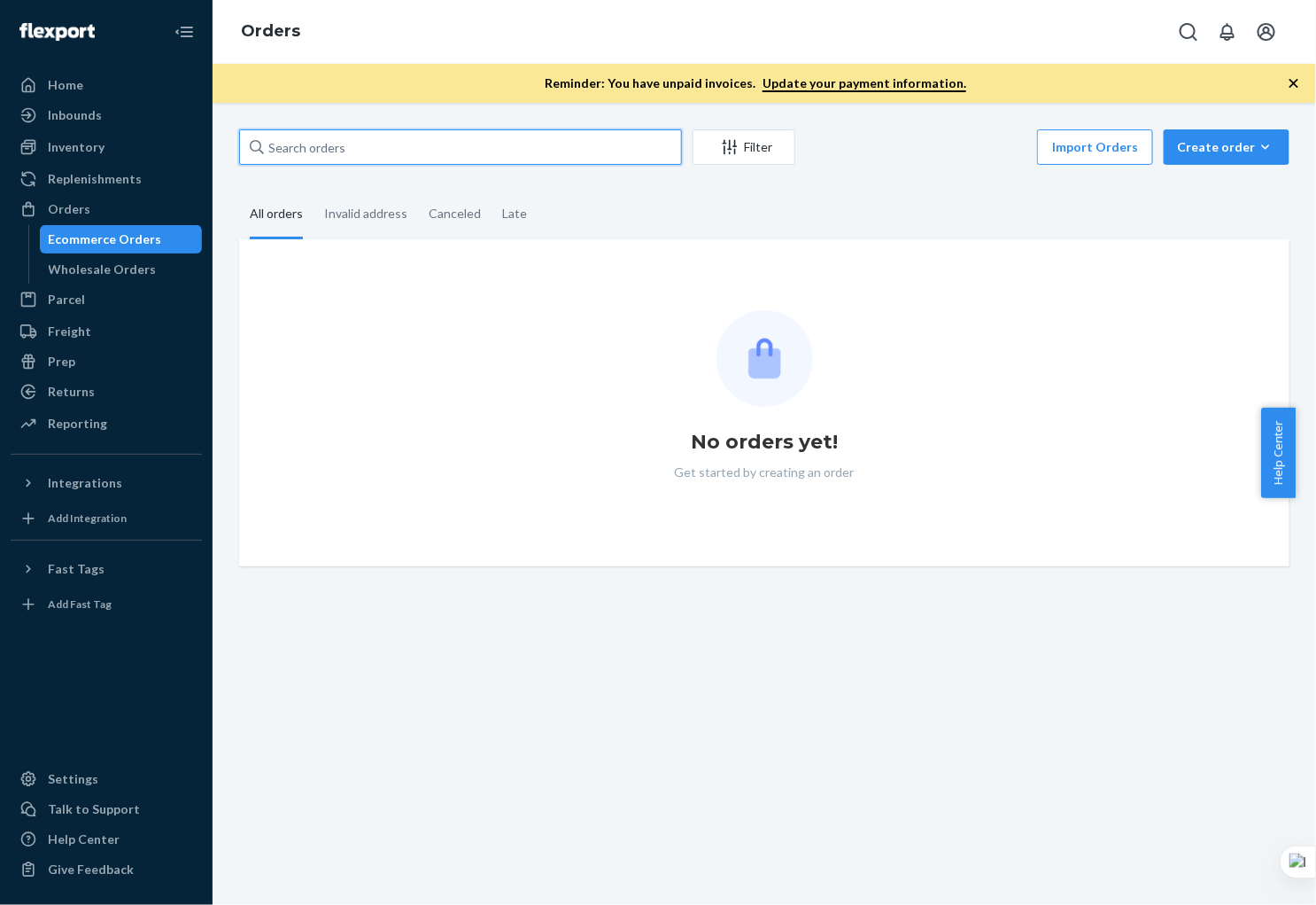
click at [482, 141] on input "text" at bounding box center [460, 147] width 442 height 36
paste input "[PERSON_NAME]"
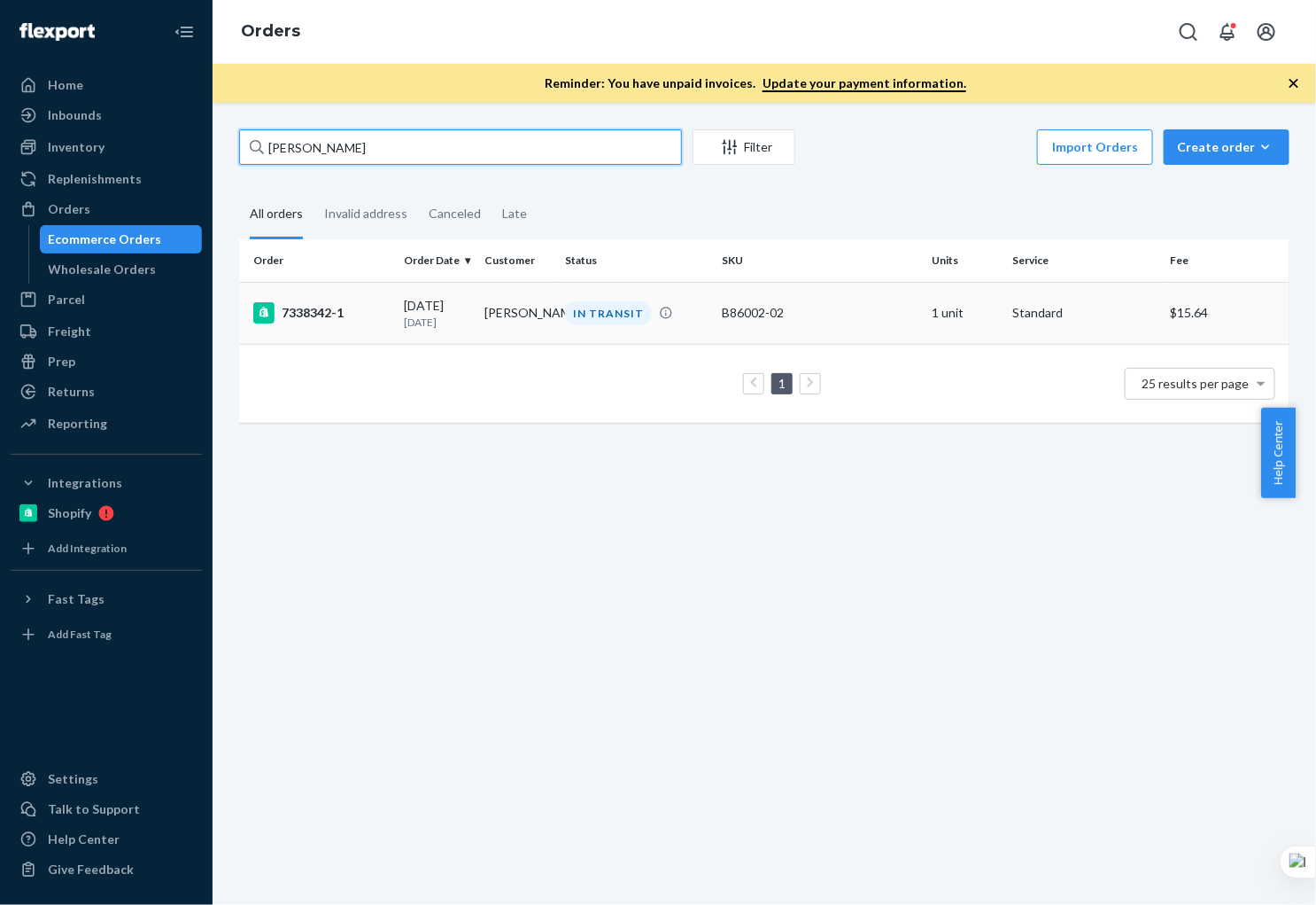
type input "[PERSON_NAME]"
click at [533, 326] on td "[PERSON_NAME]" at bounding box center [517, 312] width 81 height 62
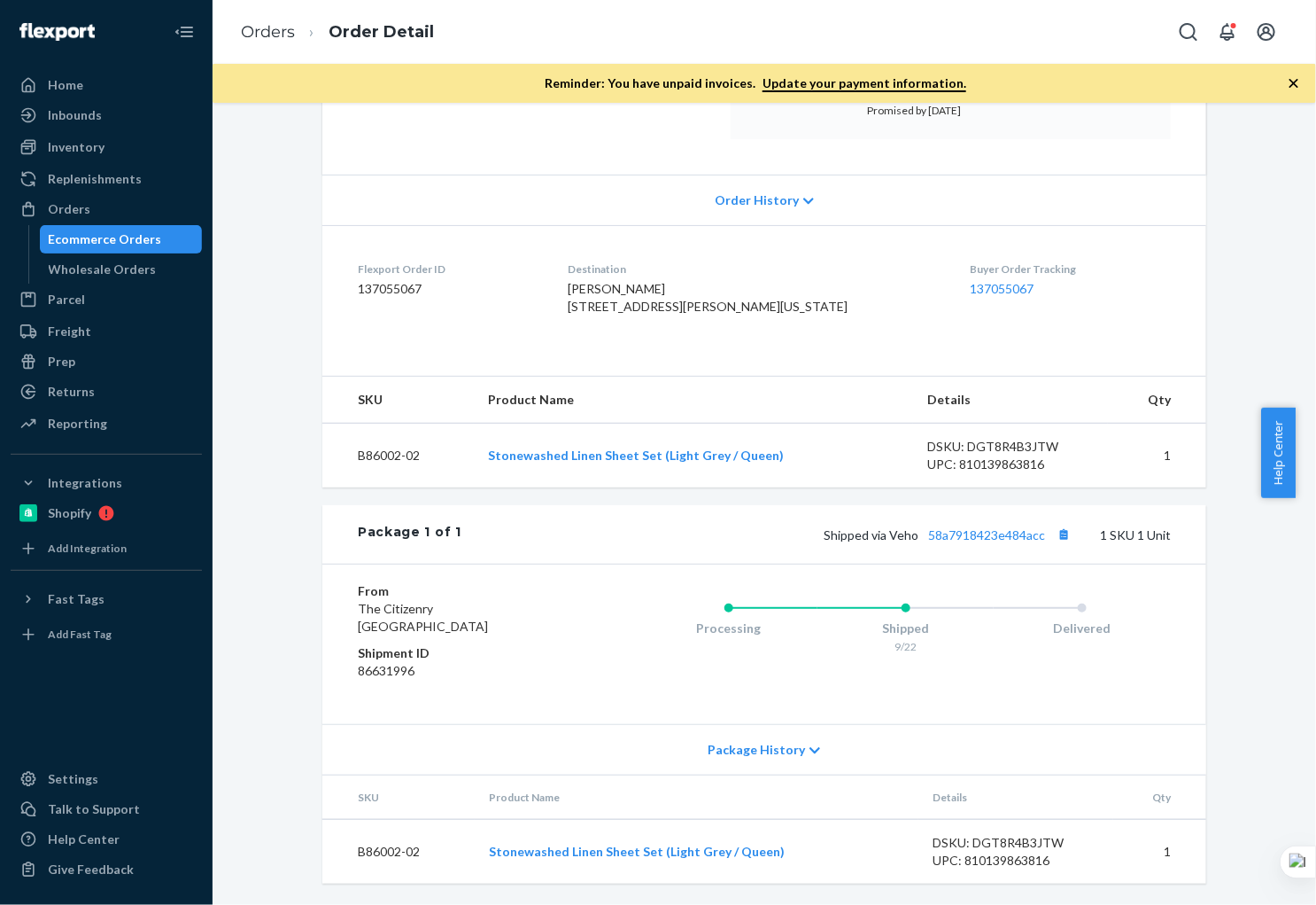
scroll to position [348, 0]
click at [962, 537] on link "58a7918423e484acc" at bounding box center [987, 534] width 117 height 15
click at [123, 232] on div "Ecommerce Orders" at bounding box center [105, 240] width 113 height 18
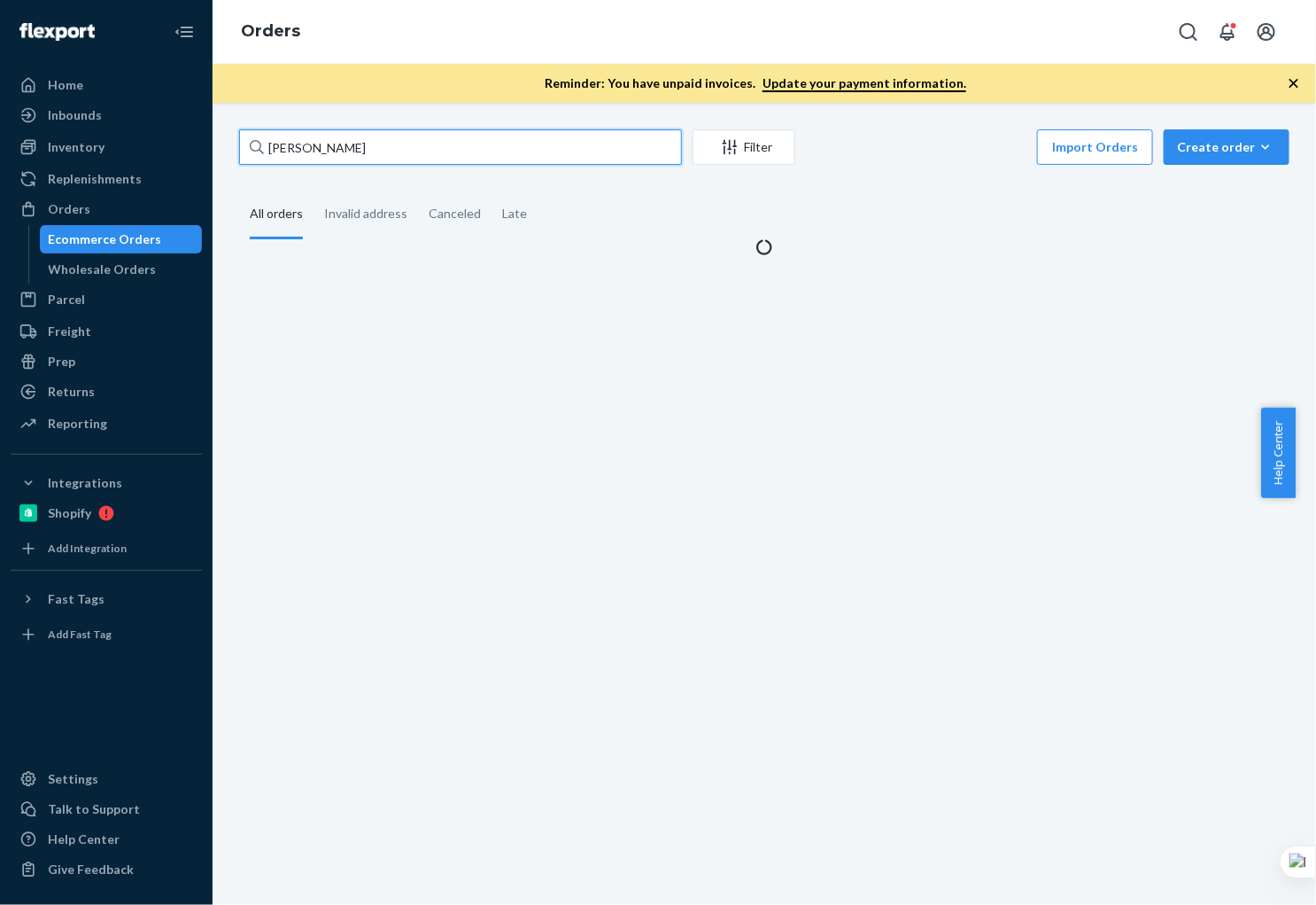
drag, startPoint x: 399, startPoint y: 141, endPoint x: 224, endPoint y: 131, distance: 175.3
click at [226, 131] on div "[PERSON_NAME] Filter Import Orders Create order Ecommerce order Removal order A…" at bounding box center [763, 192] width 1076 height 126
paste input "[PERSON_NAME]"
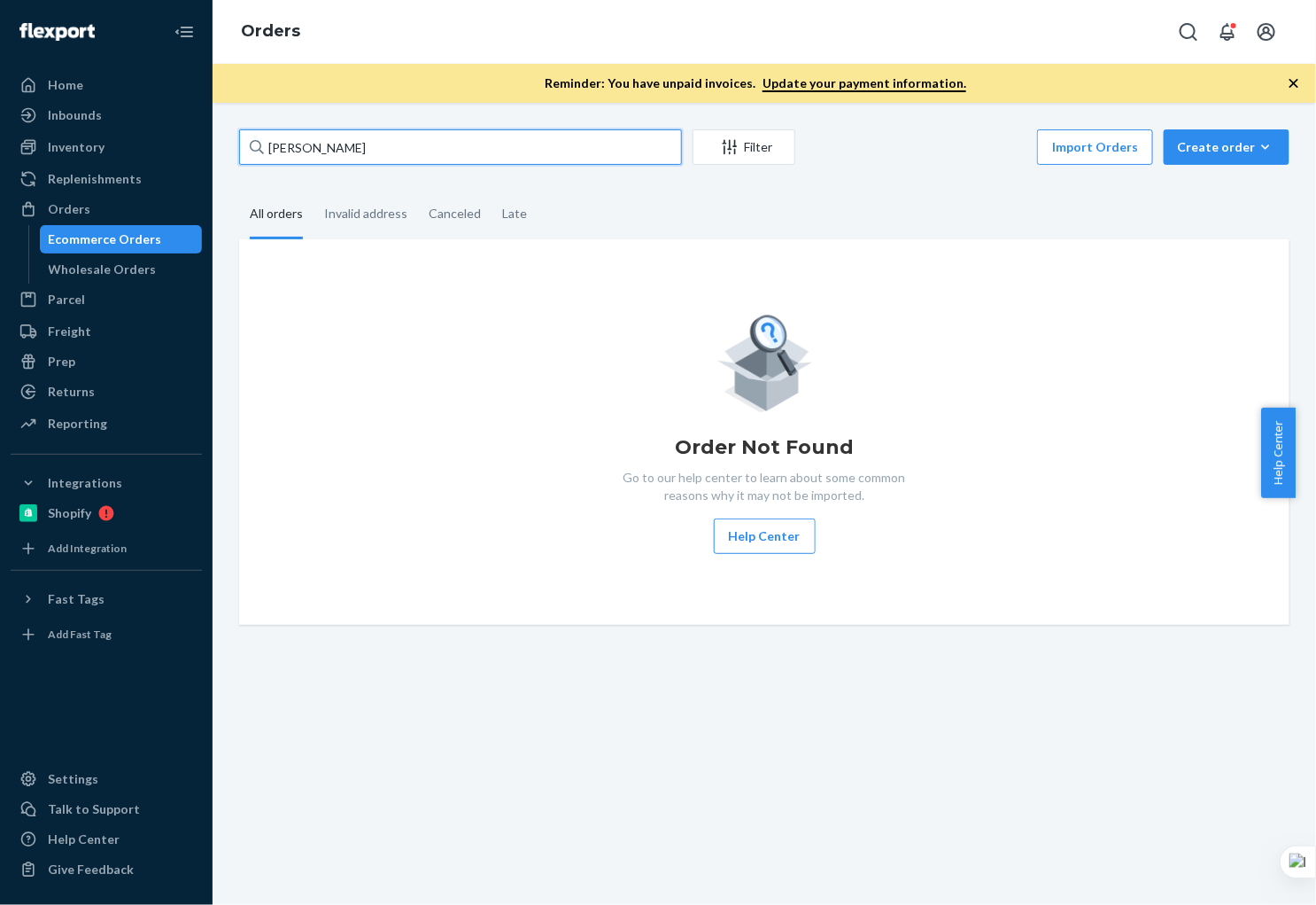
click at [398, 139] on input "[PERSON_NAME]" at bounding box center [460, 147] width 442 height 36
drag, startPoint x: 402, startPoint y: 140, endPoint x: 261, endPoint y: 133, distance: 141.2
click at [271, 135] on input "[PERSON_NAME]" at bounding box center [460, 147] width 442 height 36
paste input "B86012-16"
type input "B86012-16"
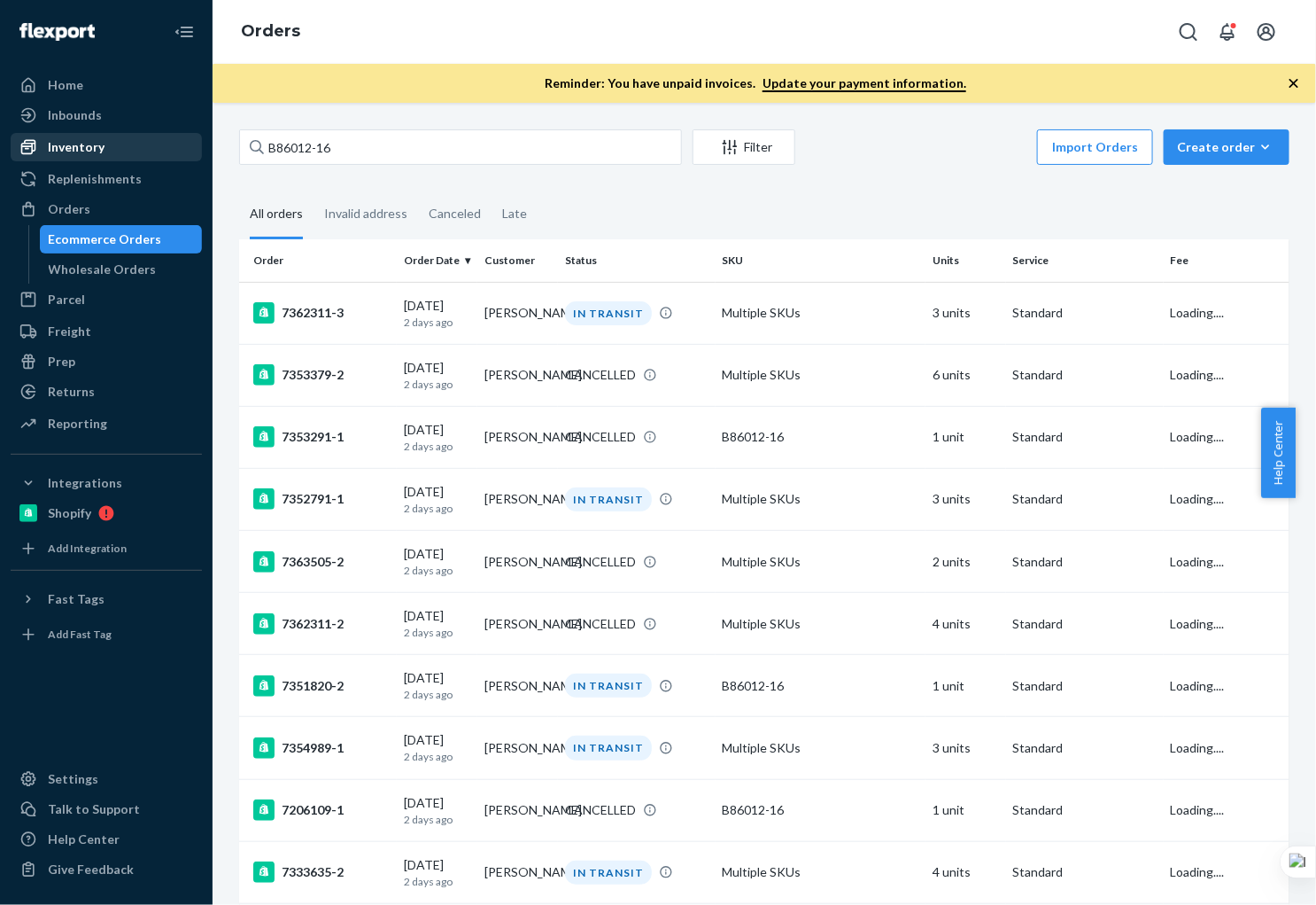
click at [116, 158] on div "Inventory" at bounding box center [105, 146] width 188 height 25
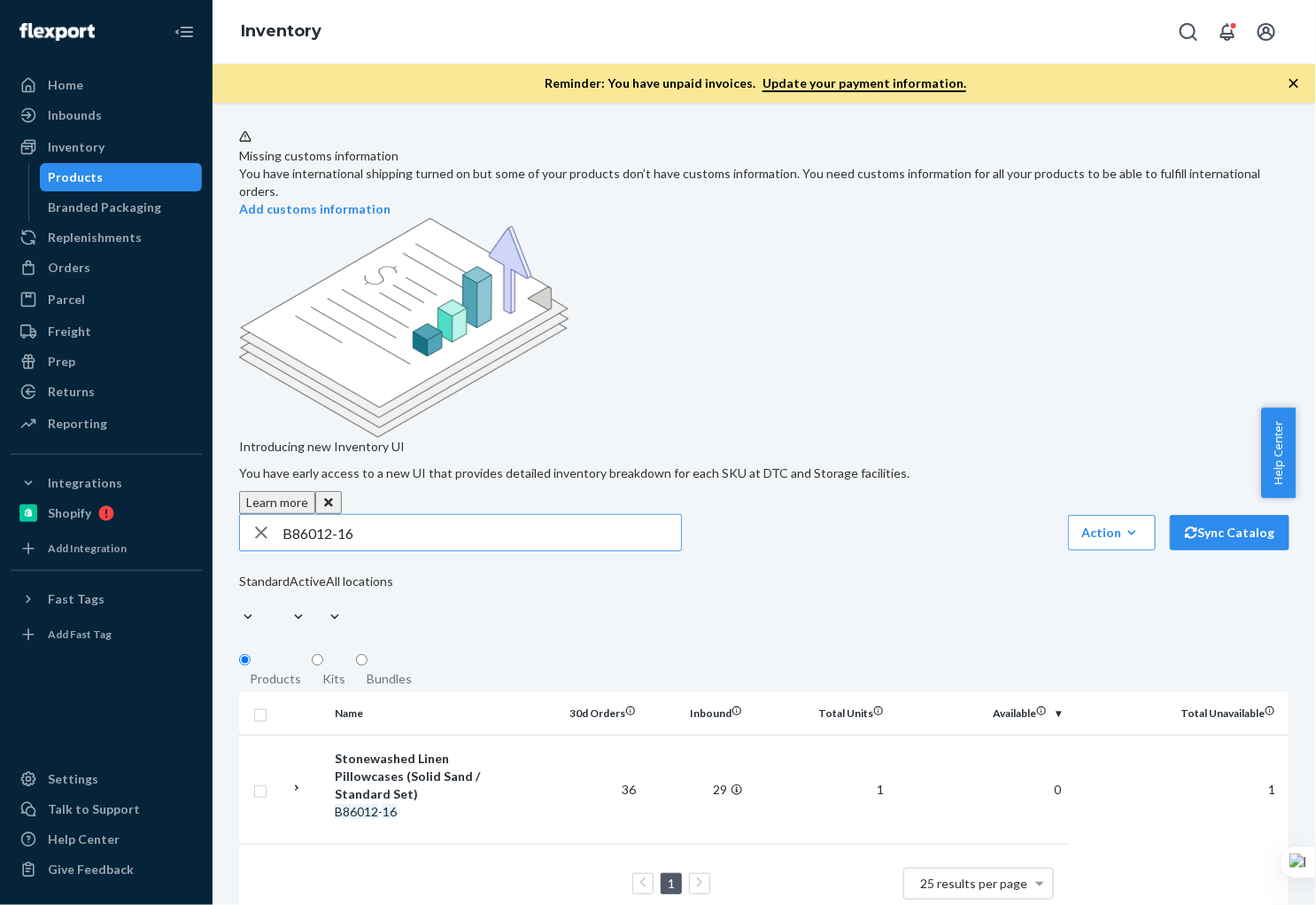
drag, startPoint x: 371, startPoint y: 420, endPoint x: 406, endPoint y: 424, distance: 35.2
click at [371, 515] on input "B86012-16" at bounding box center [481, 533] width 399 height 36
drag, startPoint x: 406, startPoint y: 424, endPoint x: 220, endPoint y: 418, distance: 186.1
click at [237, 419] on div "Missing customs information You have international shipping turned on but some …" at bounding box center [763, 534] width 1076 height 811
paste input "B86003"
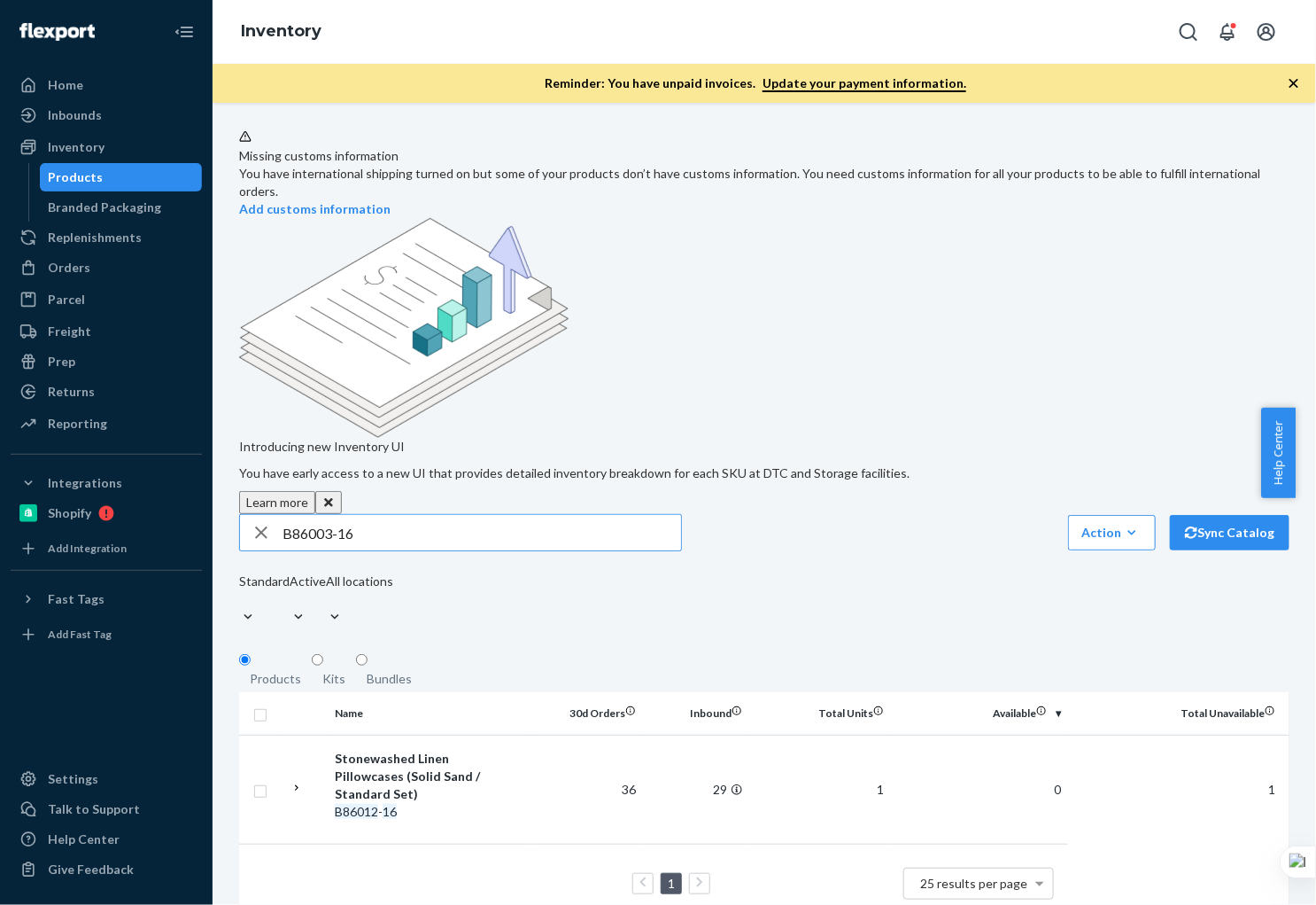
drag, startPoint x: 311, startPoint y: 419, endPoint x: 314, endPoint y: 410, distance: 9.5
click at [310, 515] on input "B86003-16" at bounding box center [481, 533] width 399 height 36
type input "B86003-16"
click at [377, 515] on input "B86003-16" at bounding box center [481, 533] width 399 height 36
